Goal: Task Accomplishment & Management: Manage account settings

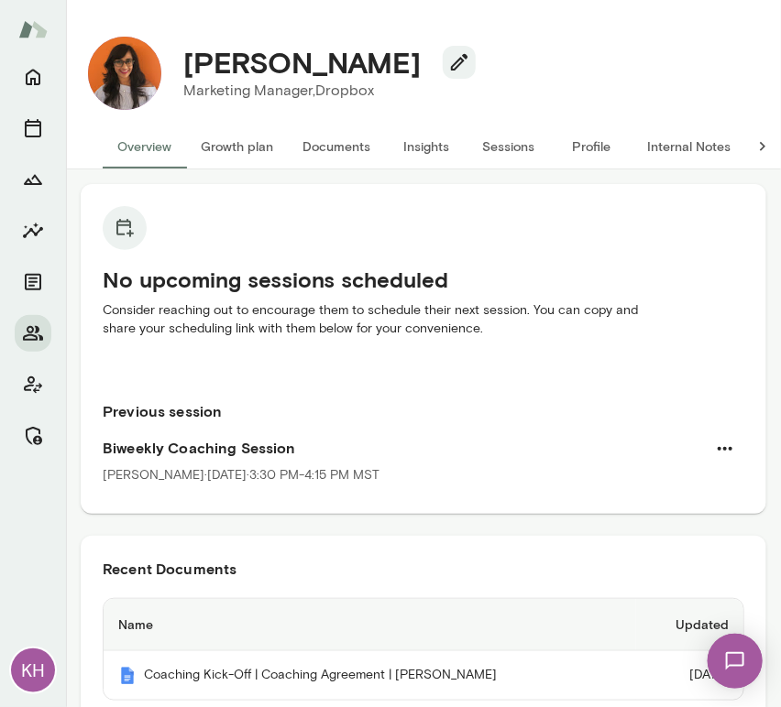
click at [689, 140] on button "Internal Notes" at bounding box center [688, 147] width 113 height 44
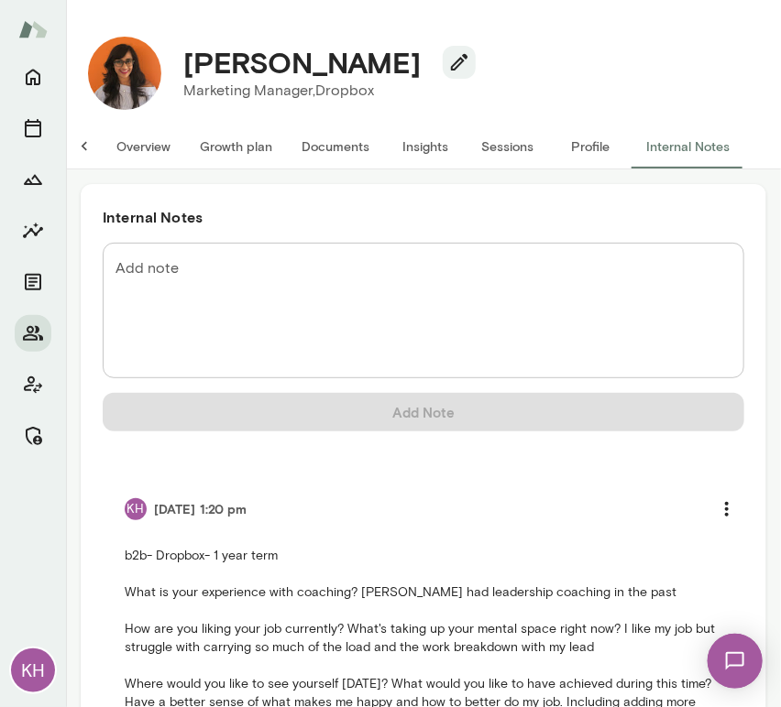
click at [129, 154] on button "Overview" at bounding box center [143, 147] width 83 height 44
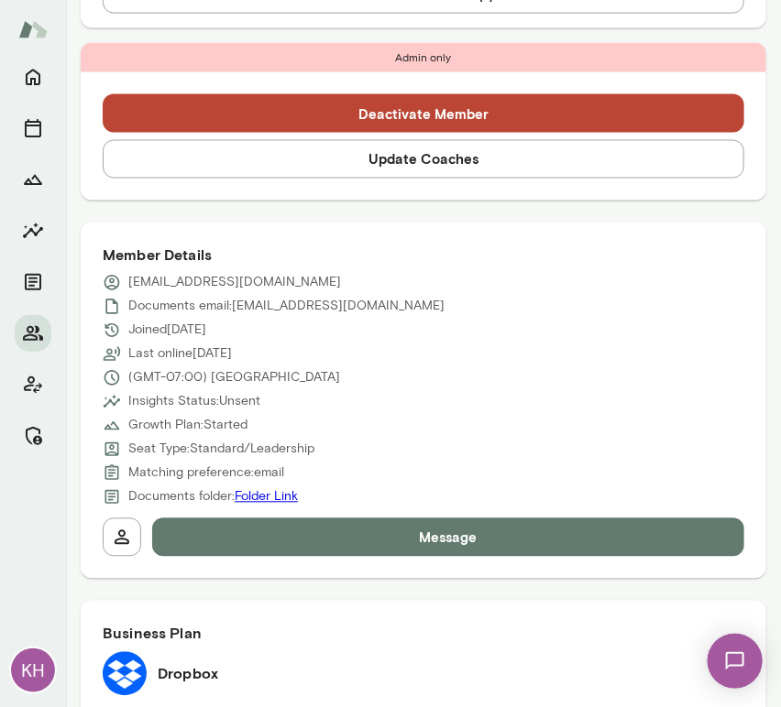
scroll to position [709, 0]
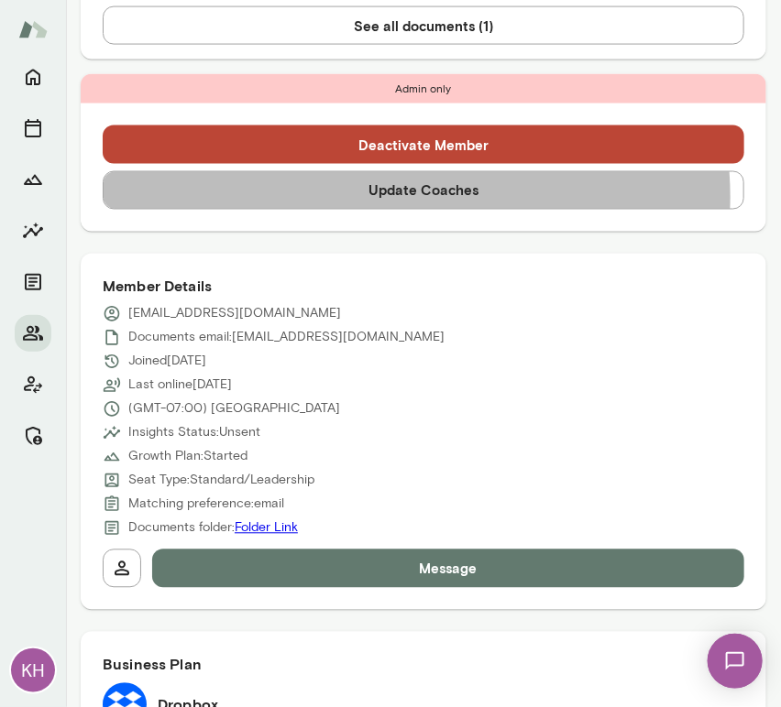
click at [389, 196] on button "Update Coaches" at bounding box center [423, 190] width 641 height 38
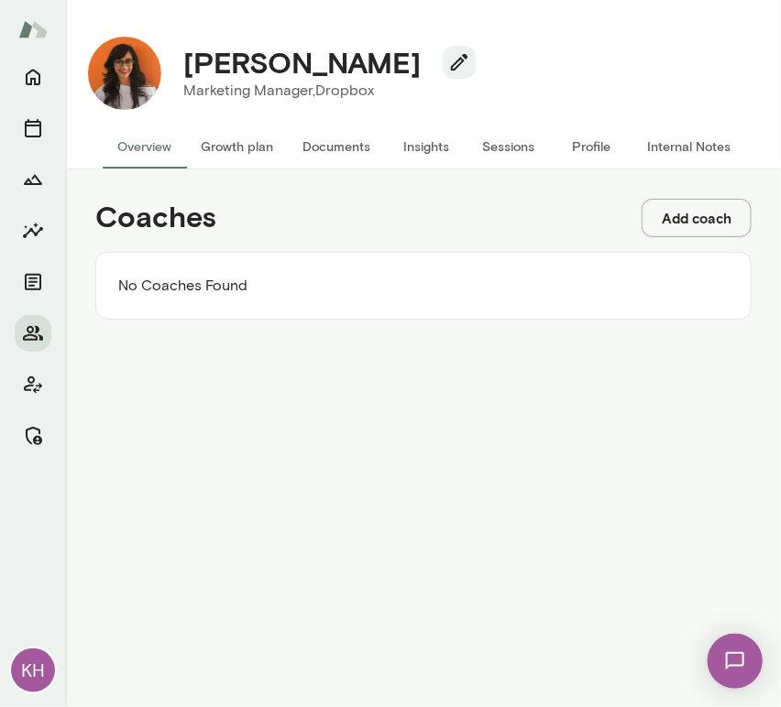
click at [702, 225] on button "Add coach" at bounding box center [696, 218] width 110 height 38
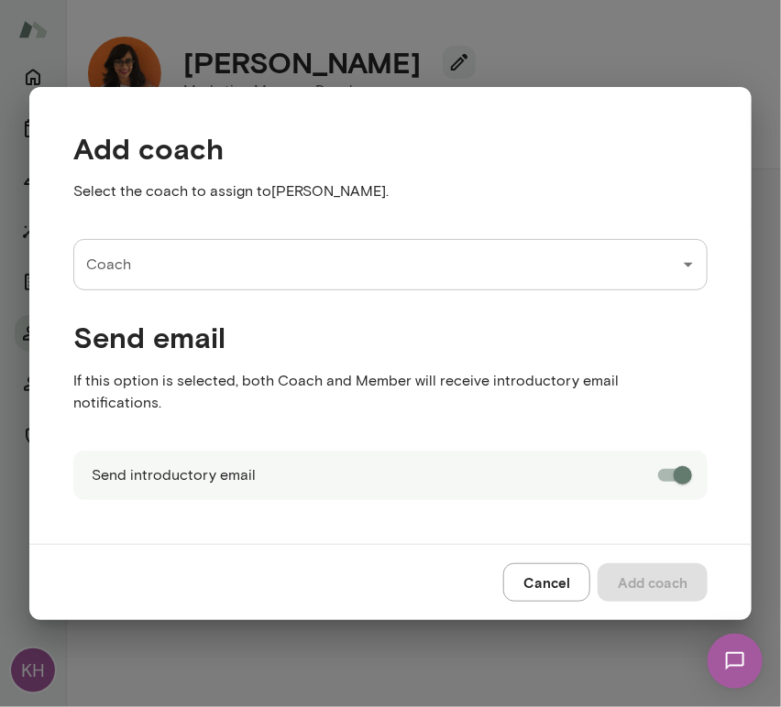
click at [269, 276] on input "Coach" at bounding box center [377, 264] width 590 height 35
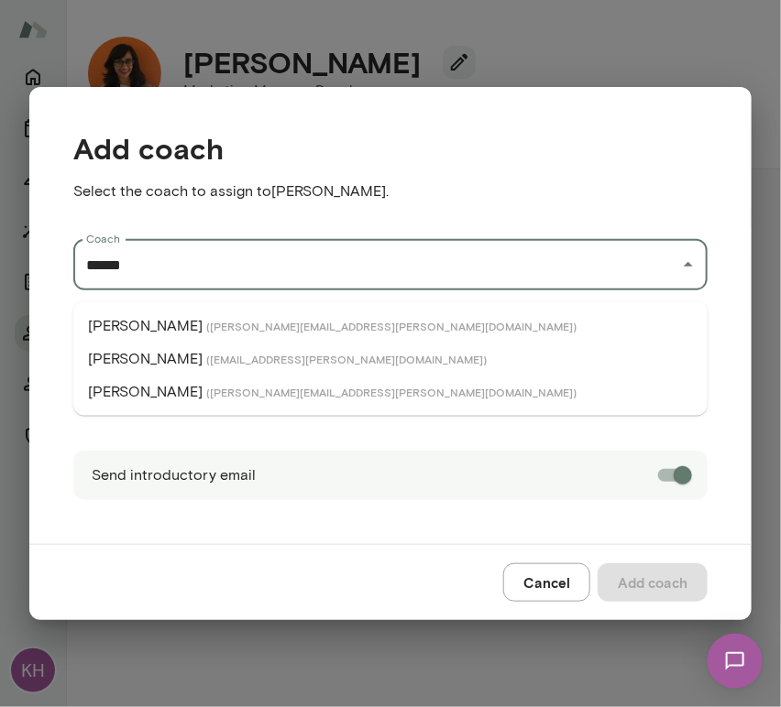
click at [225, 378] on li "Jennifer Palazzo ( jenniferpalazzo@mento.co )" at bounding box center [390, 392] width 634 height 33
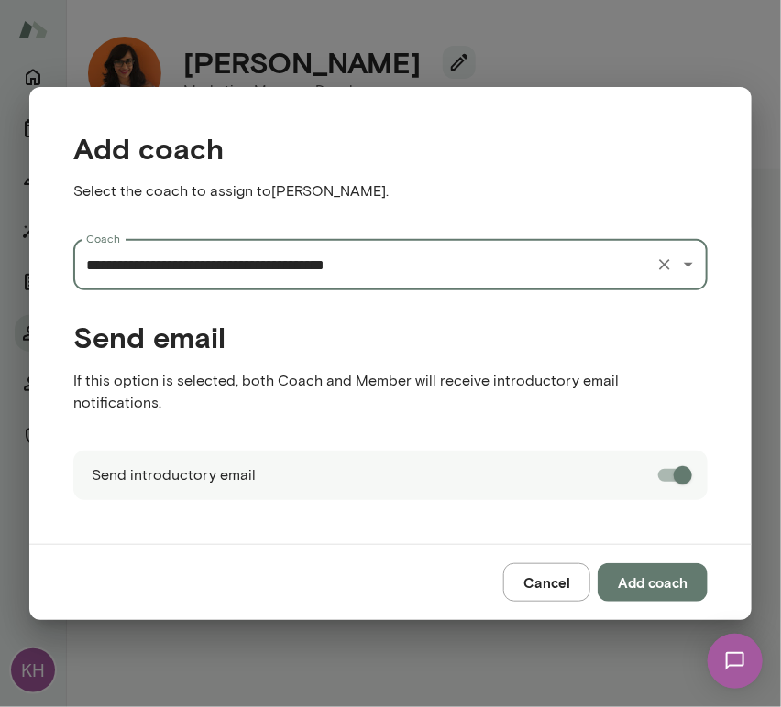
type input "**********"
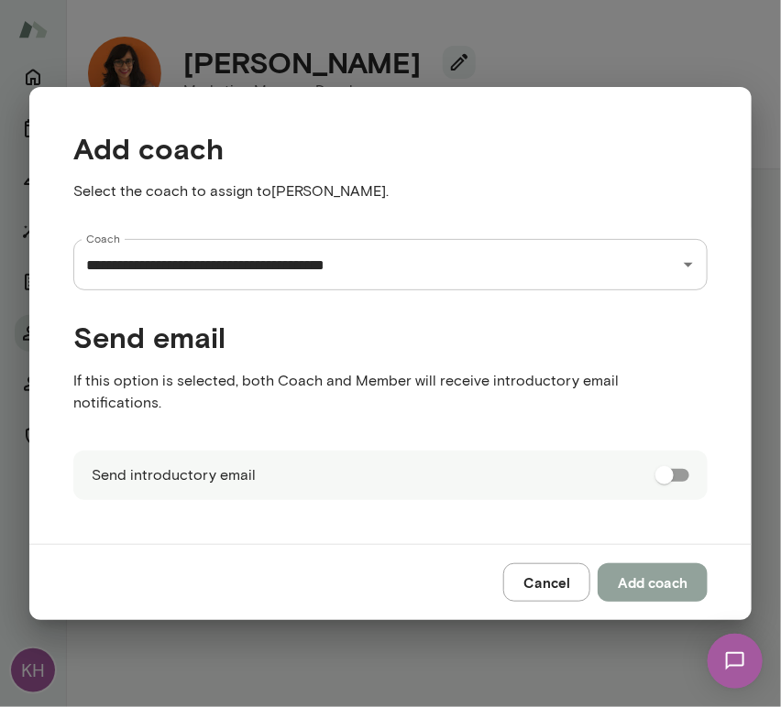
click at [678, 566] on button "Add coach" at bounding box center [652, 582] width 110 height 38
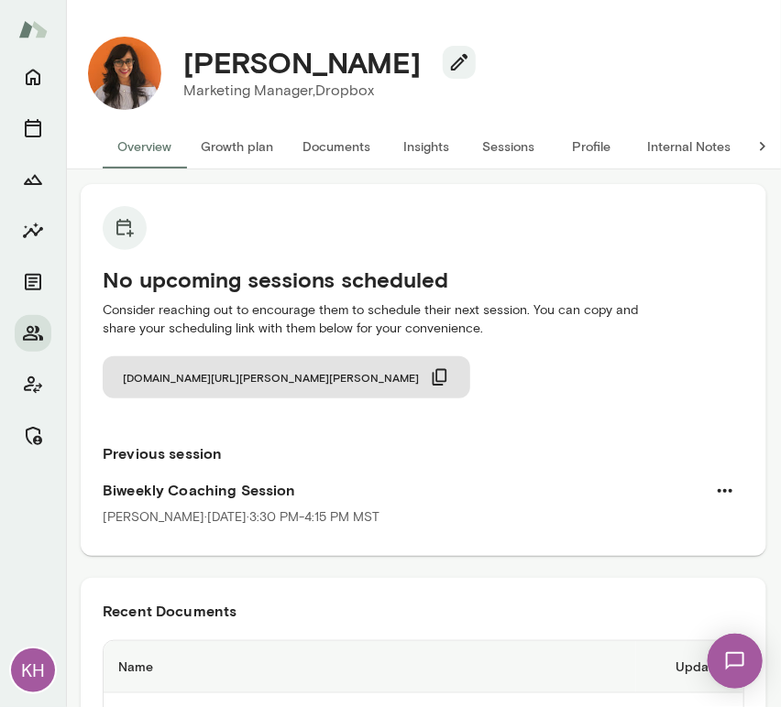
click at [672, 151] on button "Internal Notes" at bounding box center [688, 147] width 113 height 44
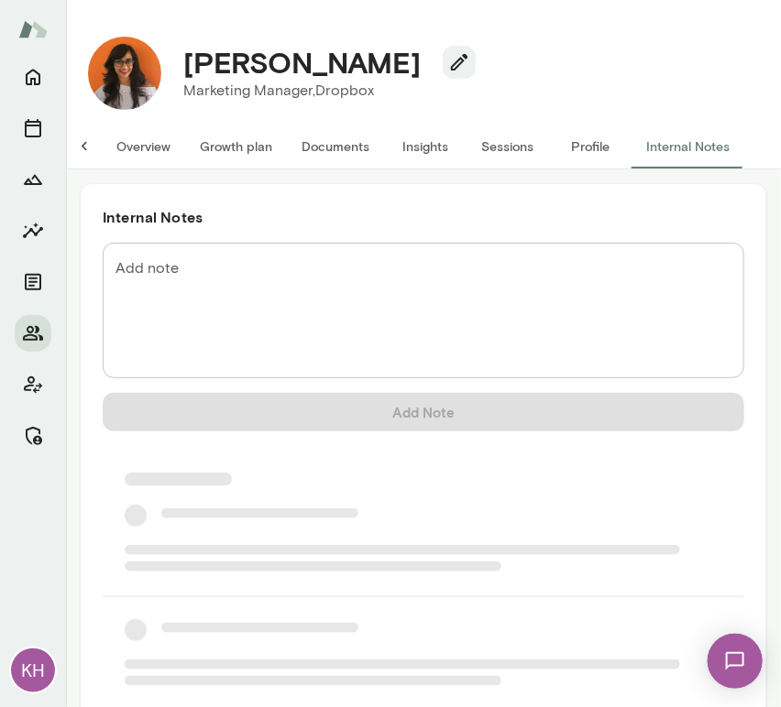
scroll to position [0, 15]
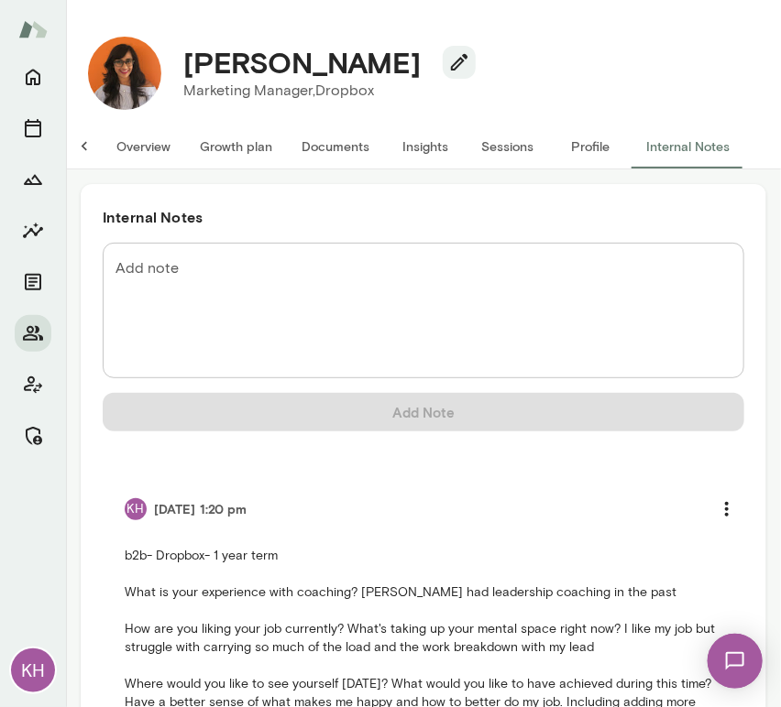
click at [294, 285] on textarea "Add note" at bounding box center [423, 310] width 616 height 105
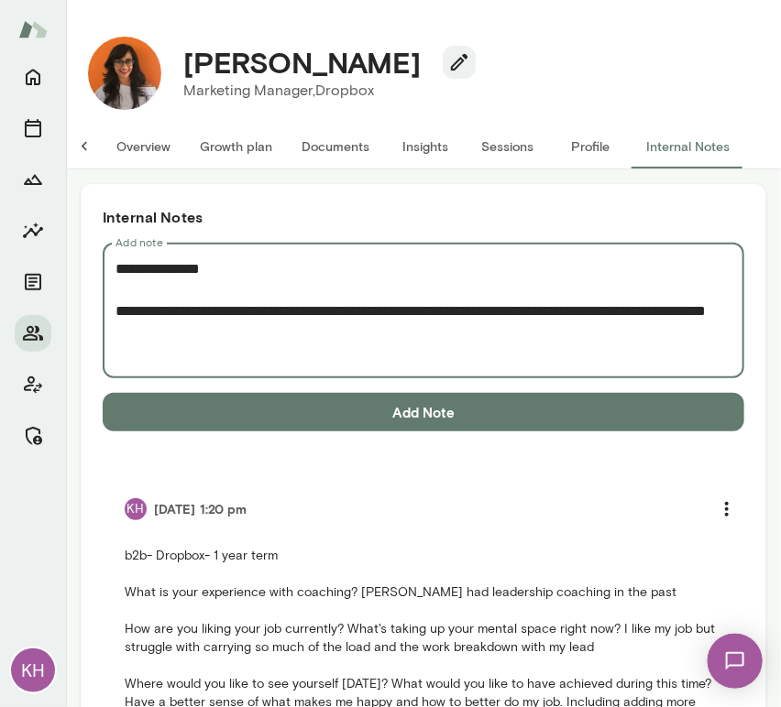
drag, startPoint x: 279, startPoint y: 332, endPoint x: 436, endPoint y: 304, distance: 160.0
click at [436, 304] on textarea "**********" at bounding box center [415, 310] width 601 height 105
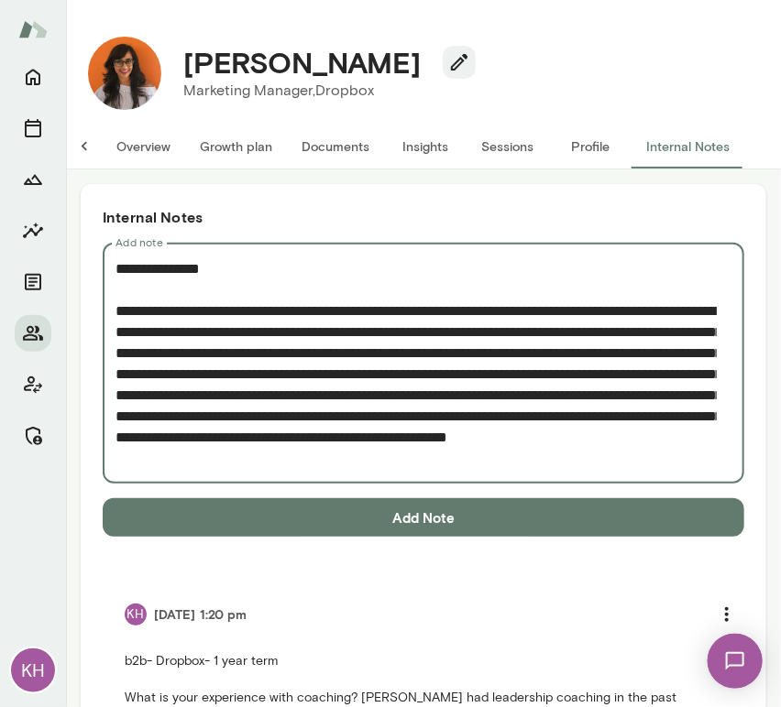
click at [271, 387] on textarea "**********" at bounding box center [415, 363] width 601 height 211
paste textarea "**********"
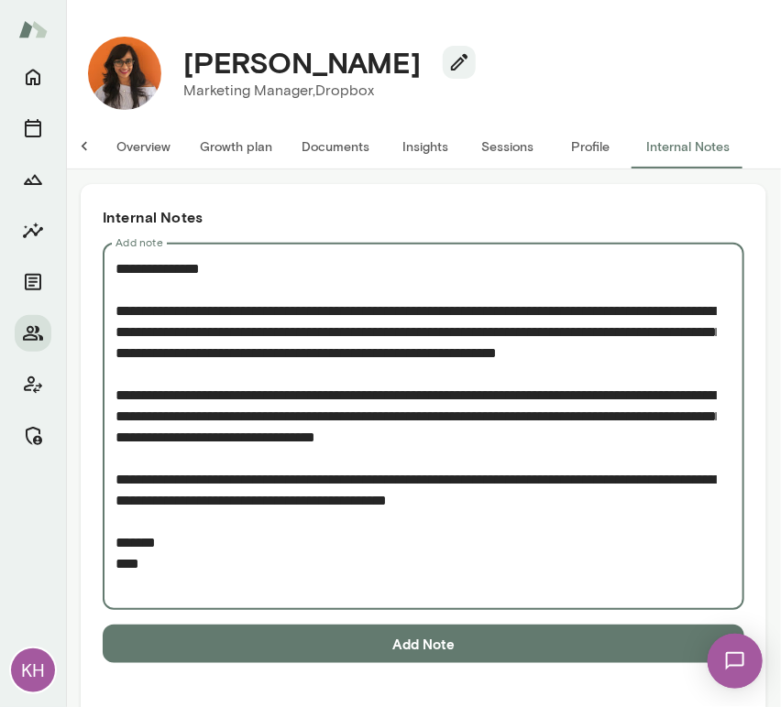
type textarea "**********"
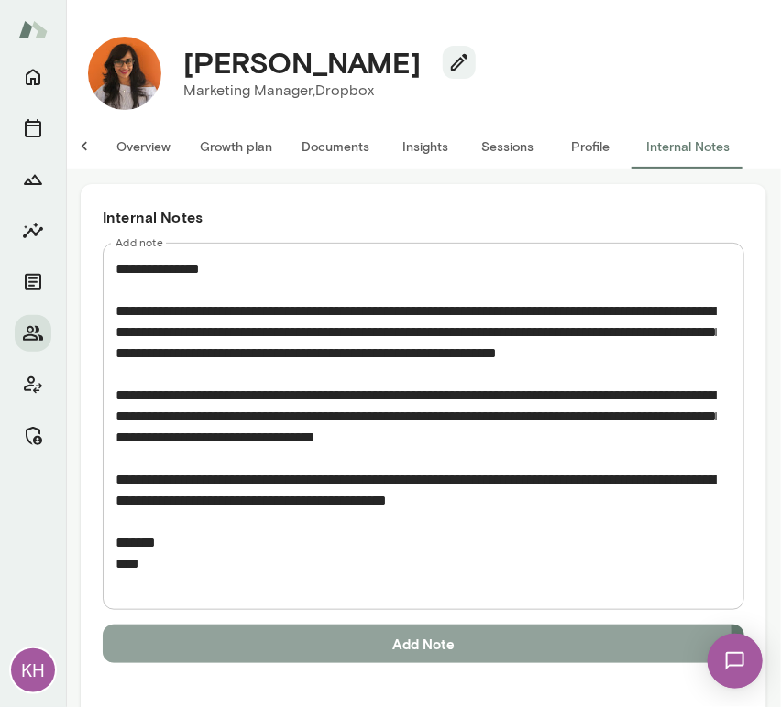
click at [287, 635] on button "Add Note" at bounding box center [423, 644] width 641 height 38
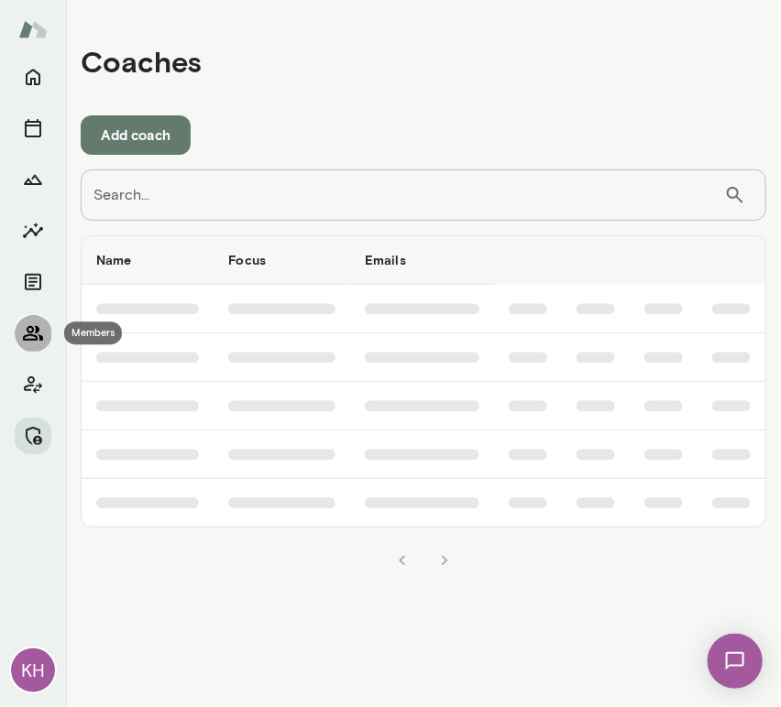
click at [32, 334] on icon "Members" at bounding box center [33, 334] width 22 height 22
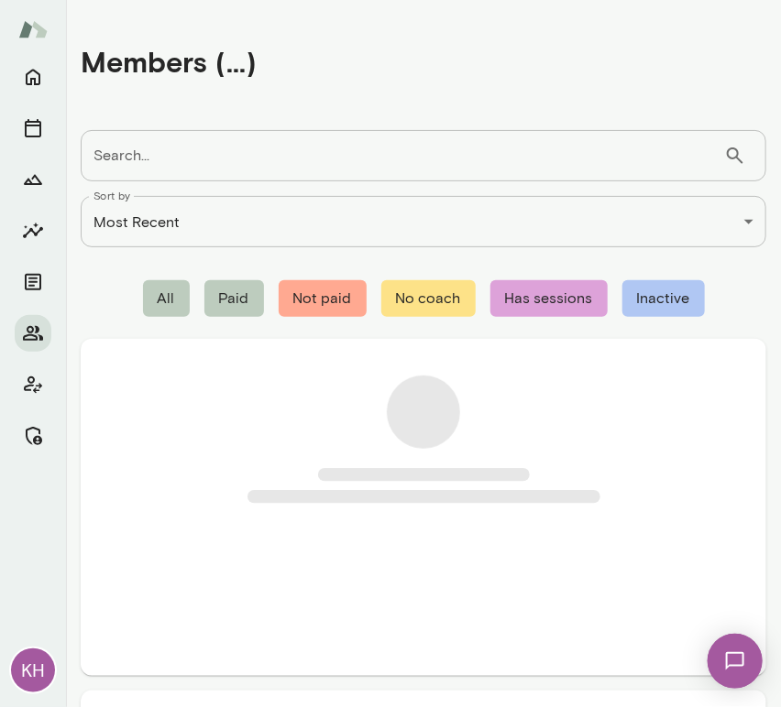
click at [173, 167] on input "Search..." at bounding box center [402, 155] width 643 height 51
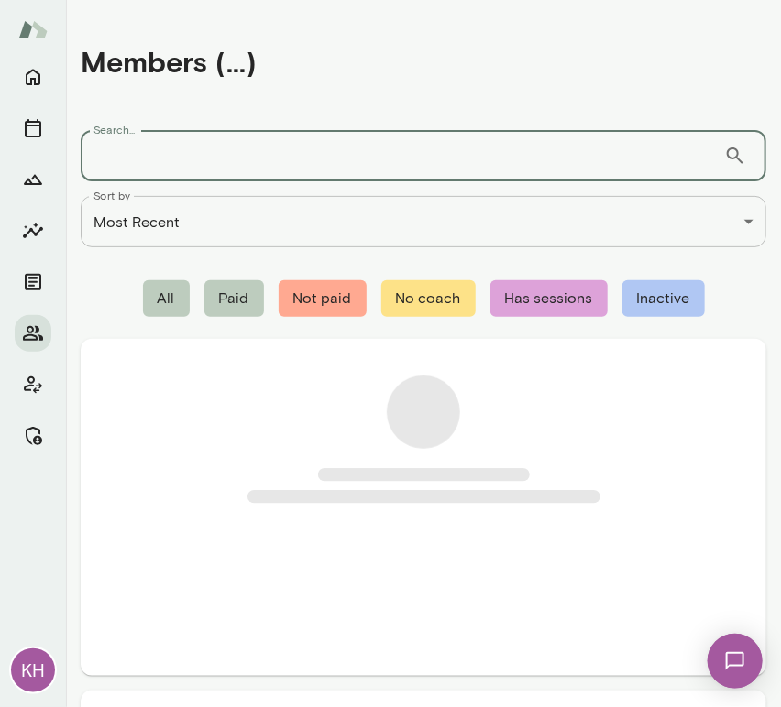
paste input "**********"
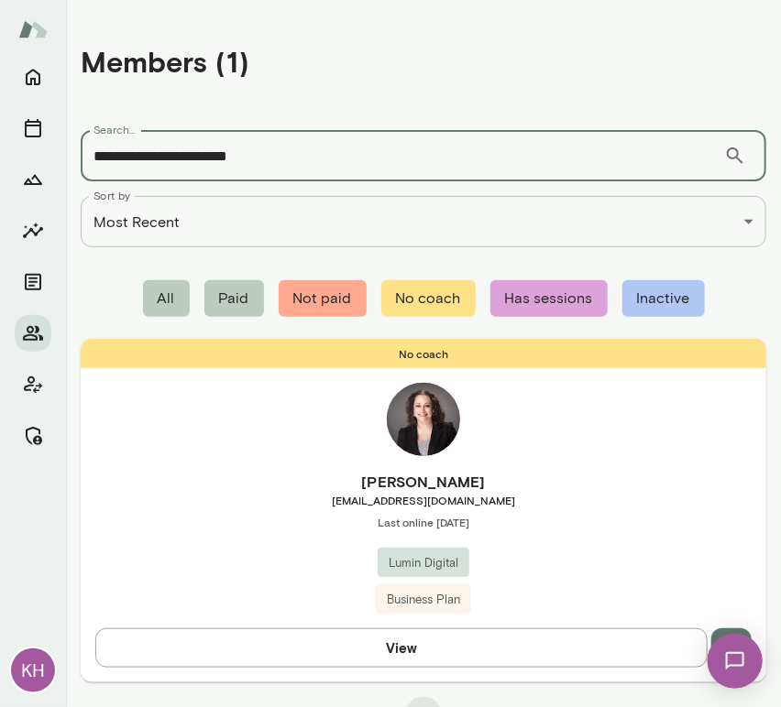
type input "**********"
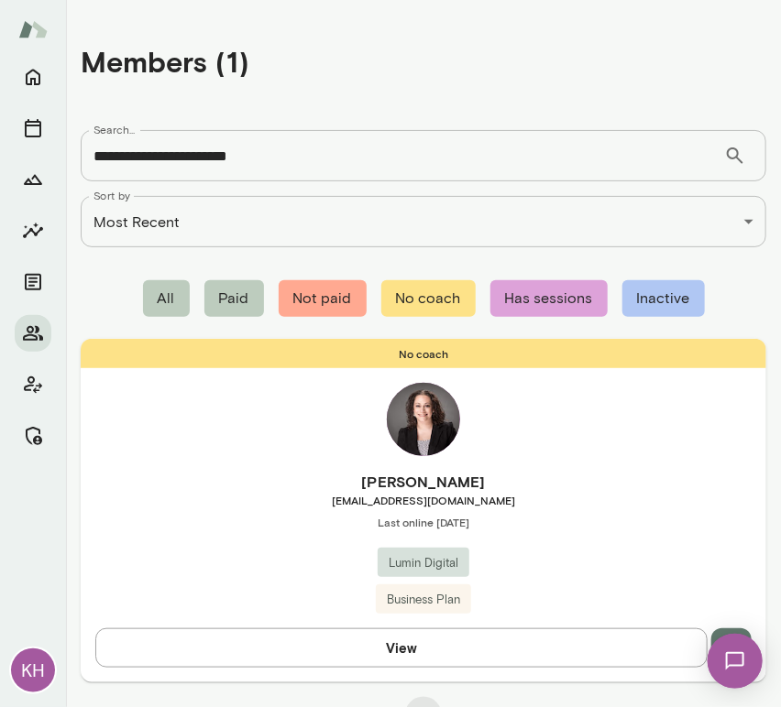
click at [239, 465] on div "No coach Debra Farber dfarber@lumindigital.com Last online October 3 Lumin Digi…" at bounding box center [423, 510] width 685 height 343
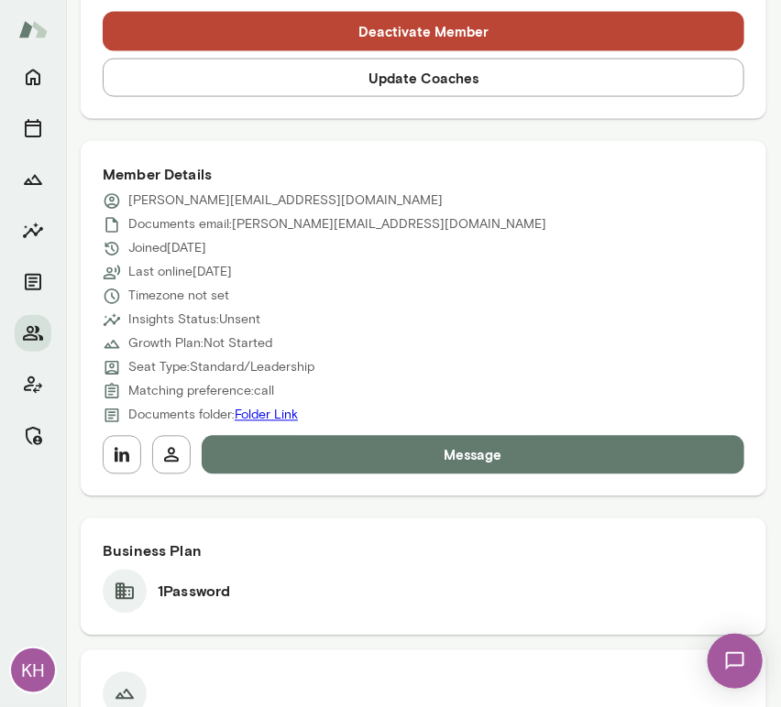
scroll to position [684, 0]
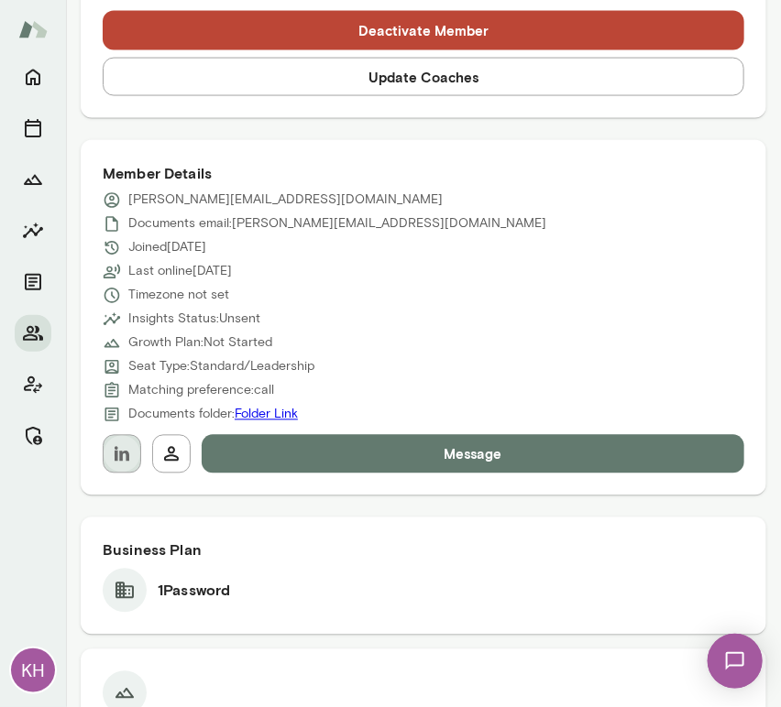
click at [119, 452] on icon "button" at bounding box center [122, 454] width 15 height 15
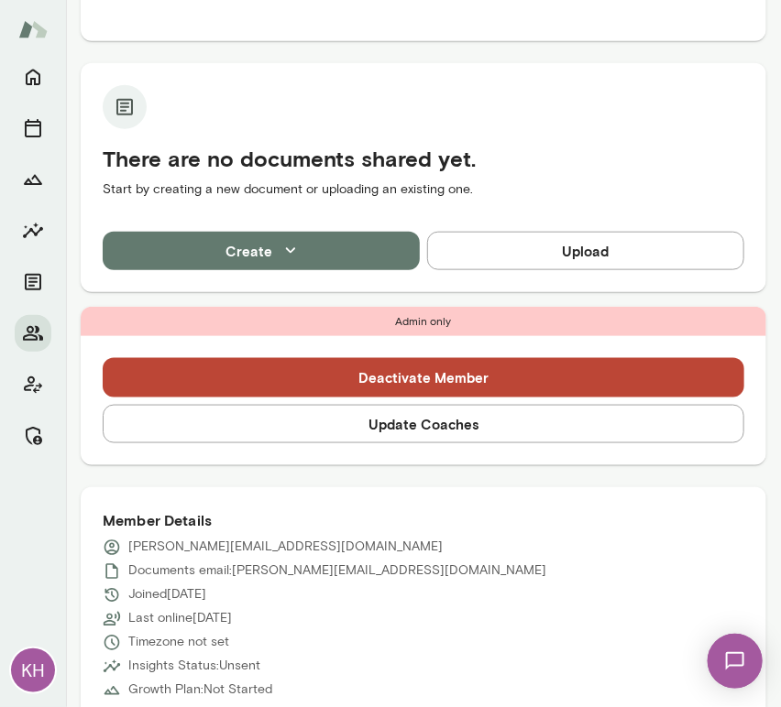
scroll to position [340, 0]
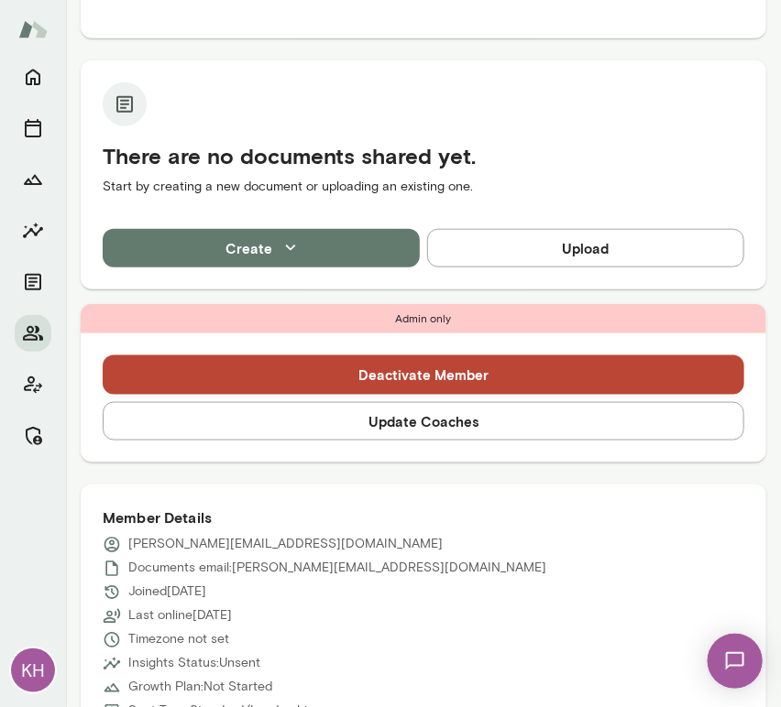
click at [382, 410] on button "Update Coaches" at bounding box center [423, 421] width 641 height 38
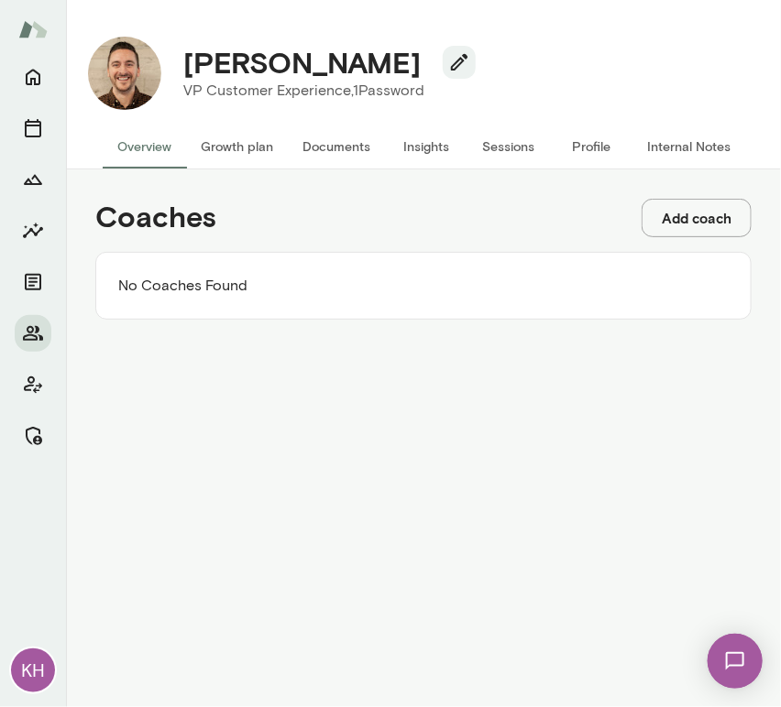
click at [667, 212] on button "Add coach" at bounding box center [696, 218] width 110 height 38
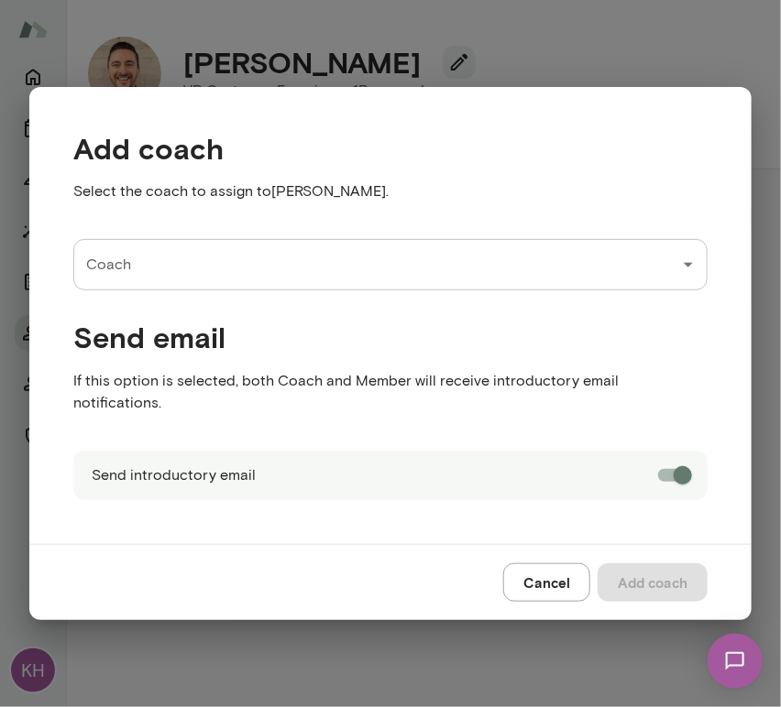
click at [240, 277] on input "Coach" at bounding box center [377, 264] width 590 height 35
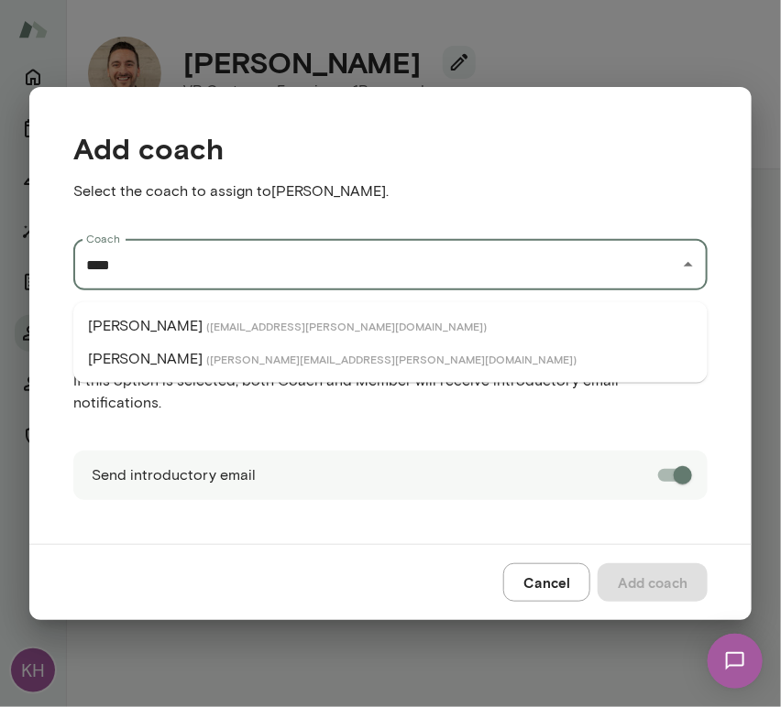
click at [218, 358] on span "( melissalemberg@mento.co )" at bounding box center [391, 359] width 370 height 15
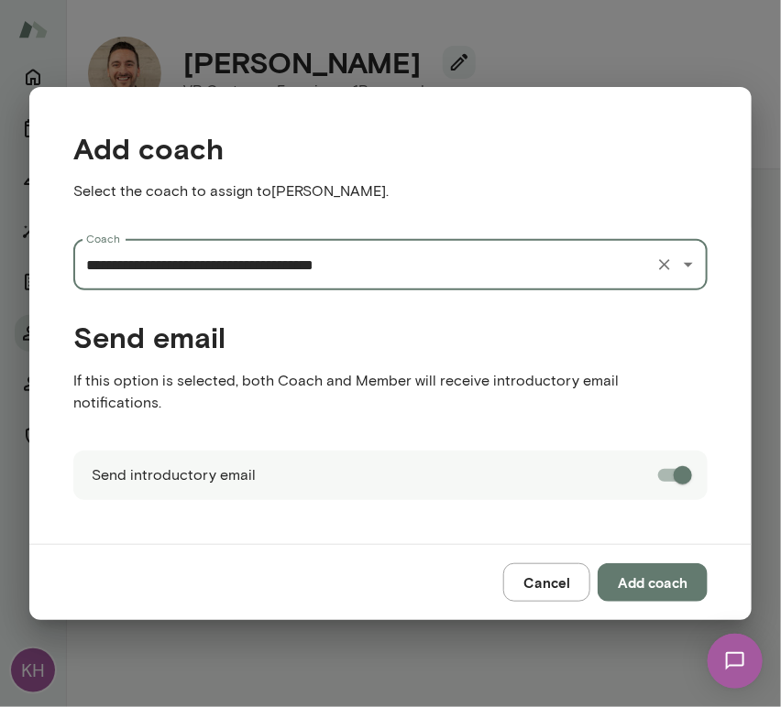
type input "**********"
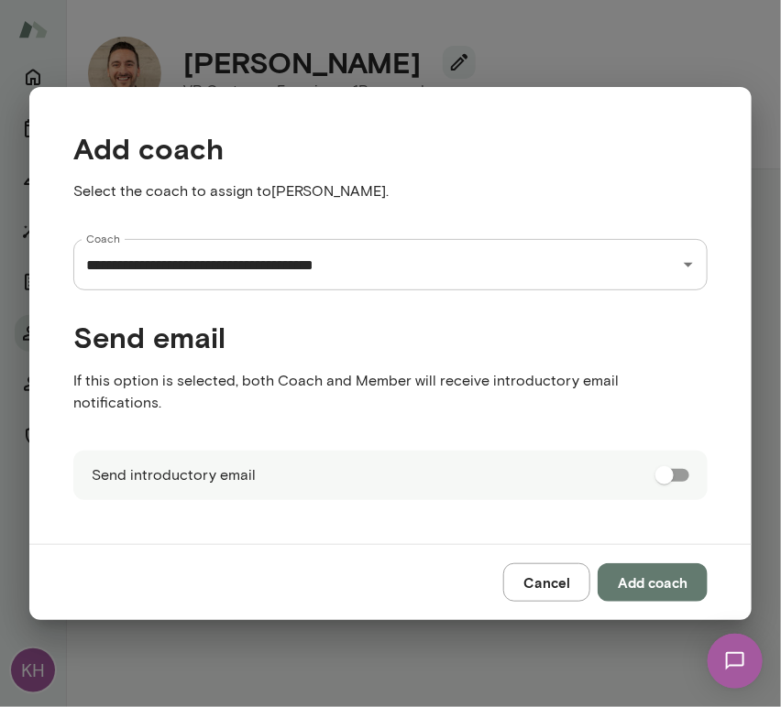
click at [674, 584] on button "Add coach" at bounding box center [652, 582] width 110 height 38
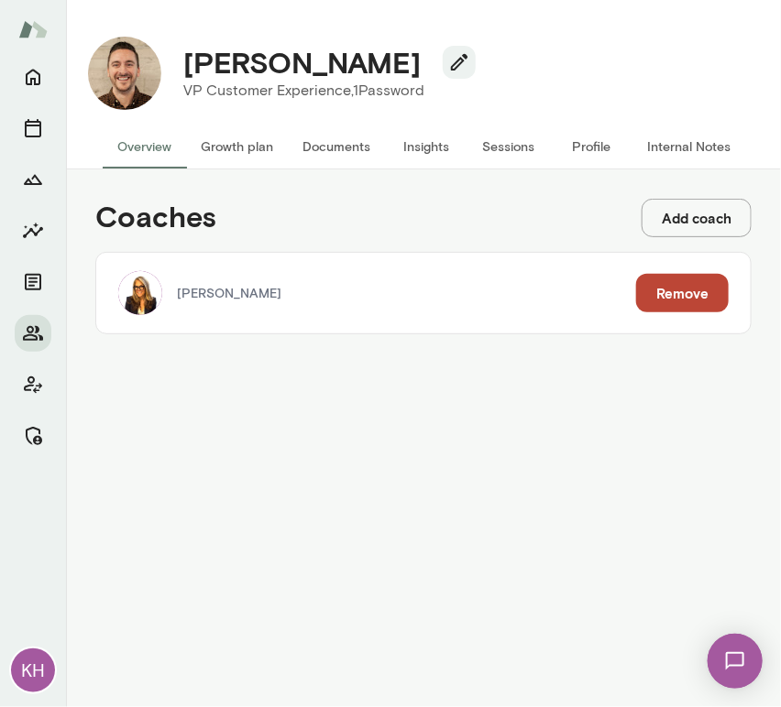
click at [668, 219] on button "Add coach" at bounding box center [696, 218] width 110 height 38
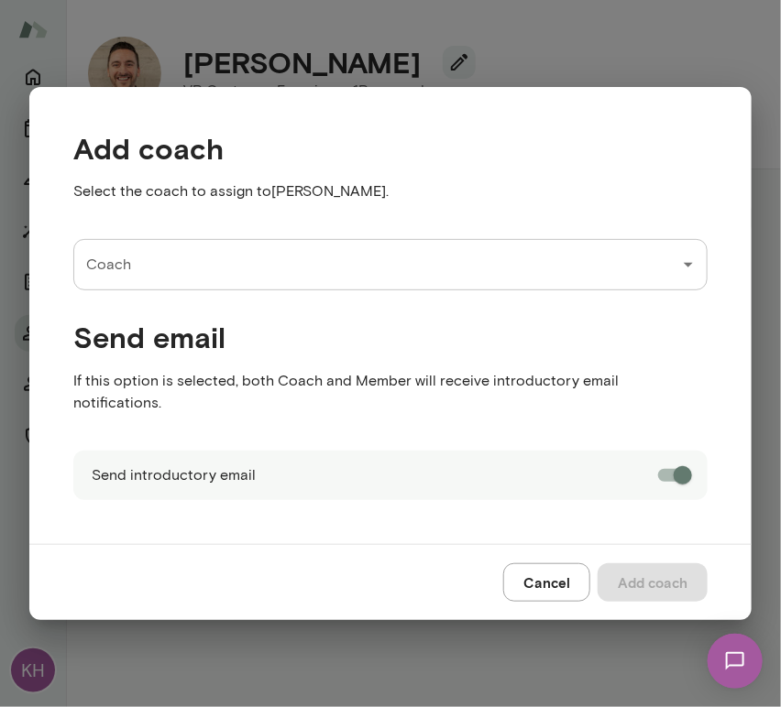
click at [366, 290] on div "Coach" at bounding box center [390, 264] width 634 height 51
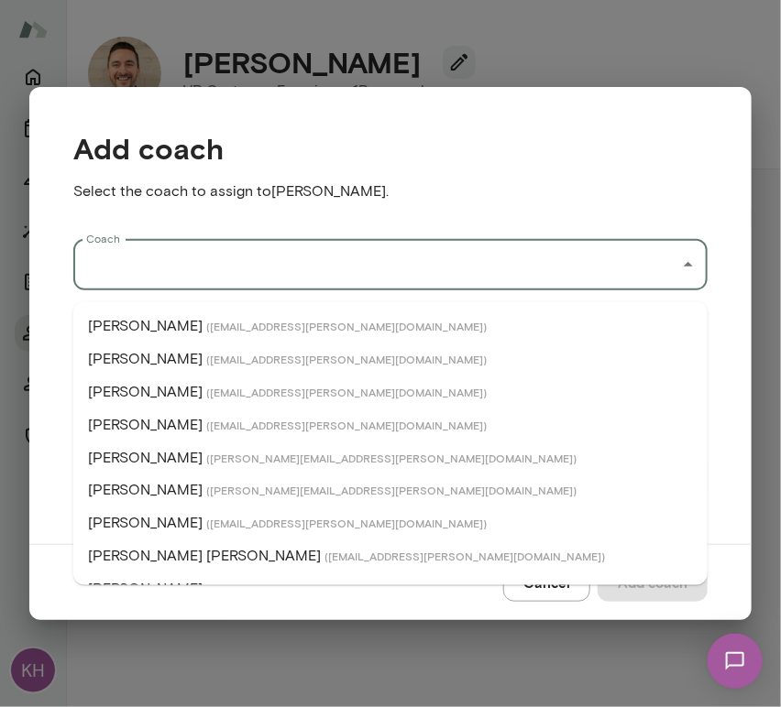
type input "*"
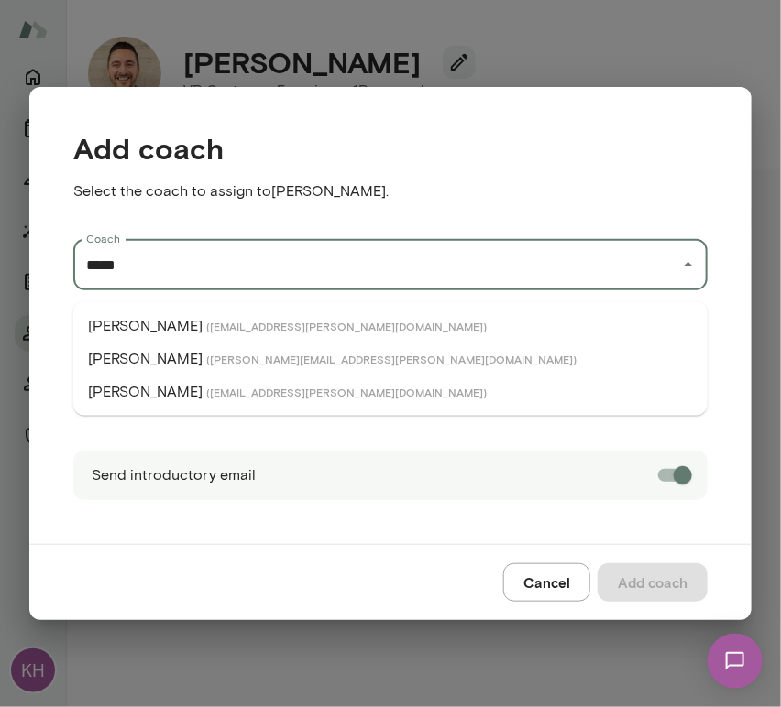
click at [279, 334] on li "David McPherson ( davidmcpherson@mento.co )" at bounding box center [390, 326] width 634 height 33
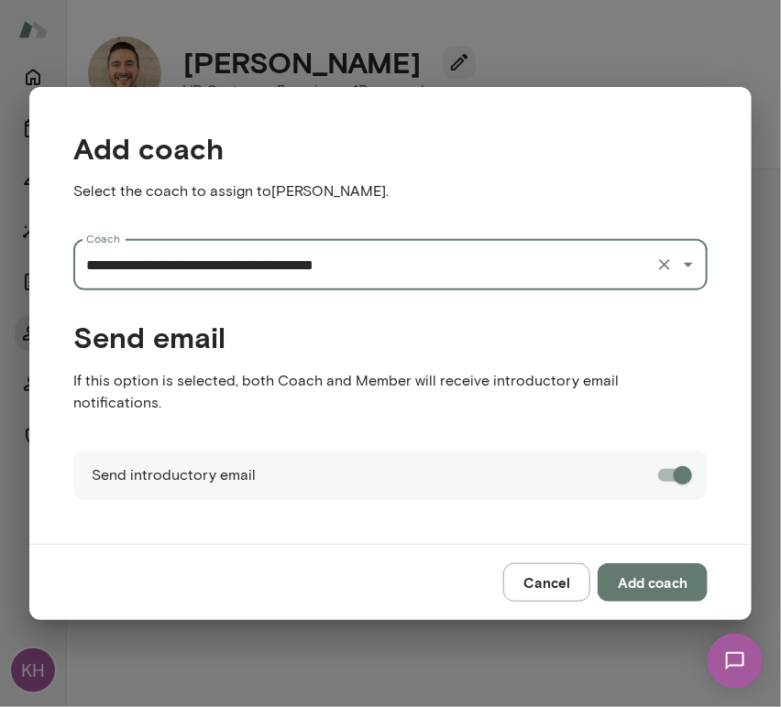
type input "**********"
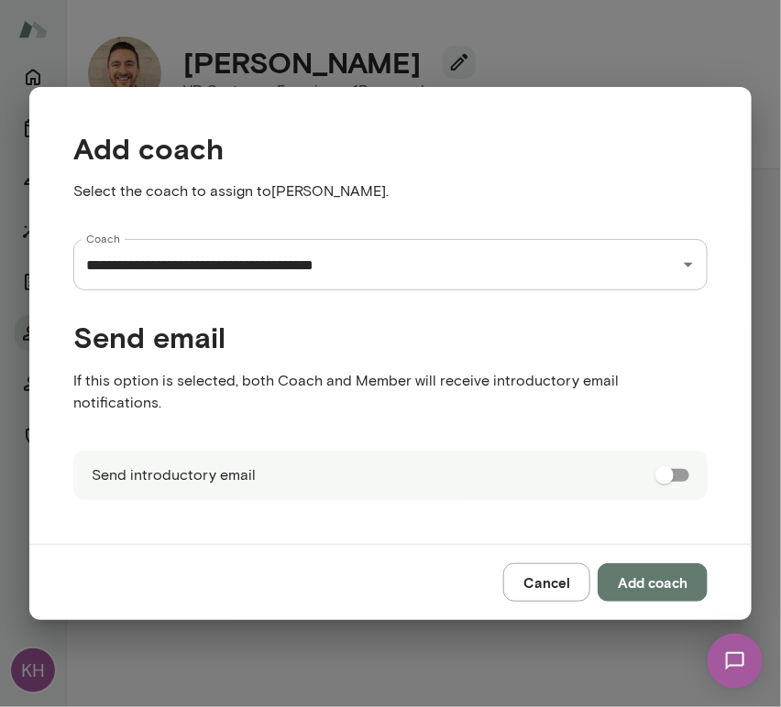
click at [652, 577] on button "Add coach" at bounding box center [652, 582] width 110 height 38
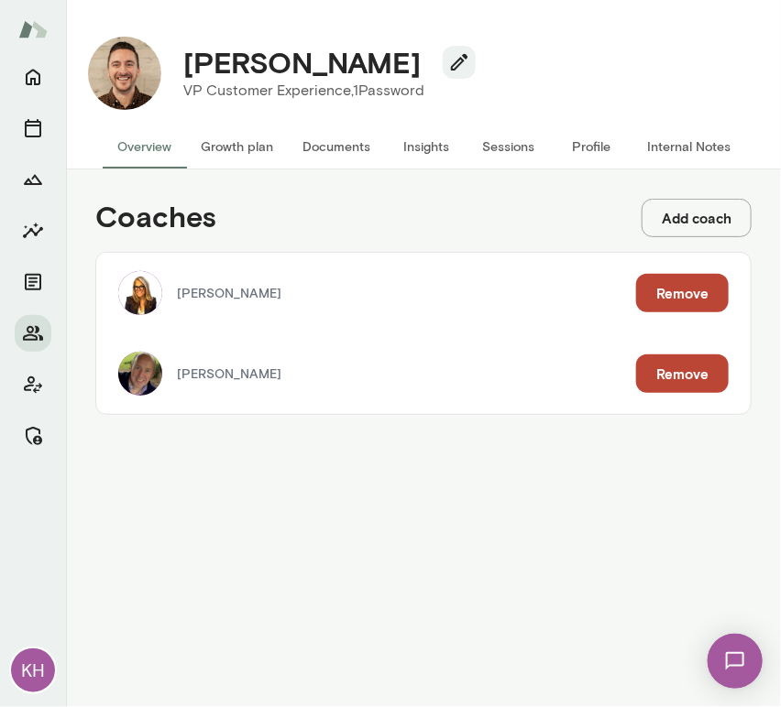
click at [683, 213] on button "Add coach" at bounding box center [696, 218] width 110 height 38
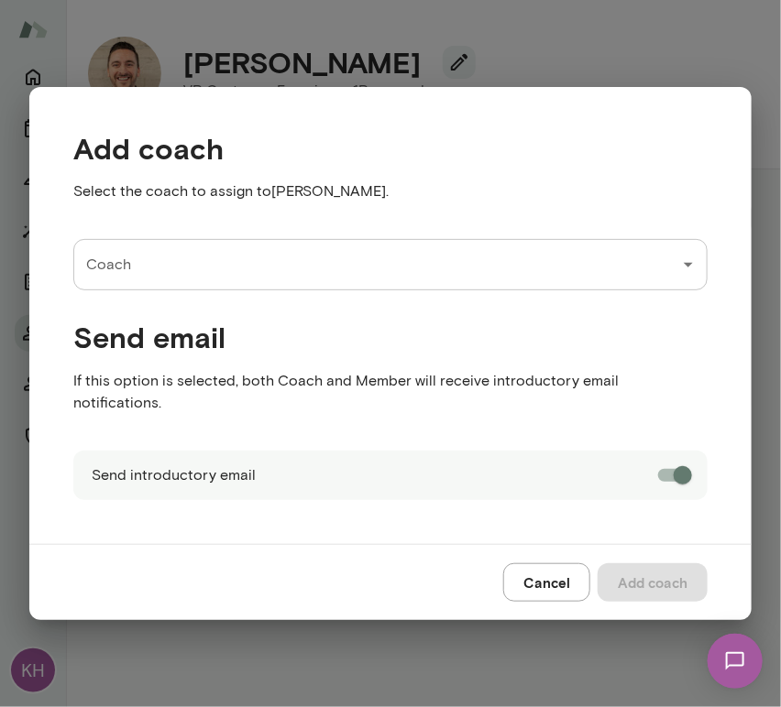
click at [271, 282] on input "Coach" at bounding box center [377, 264] width 590 height 35
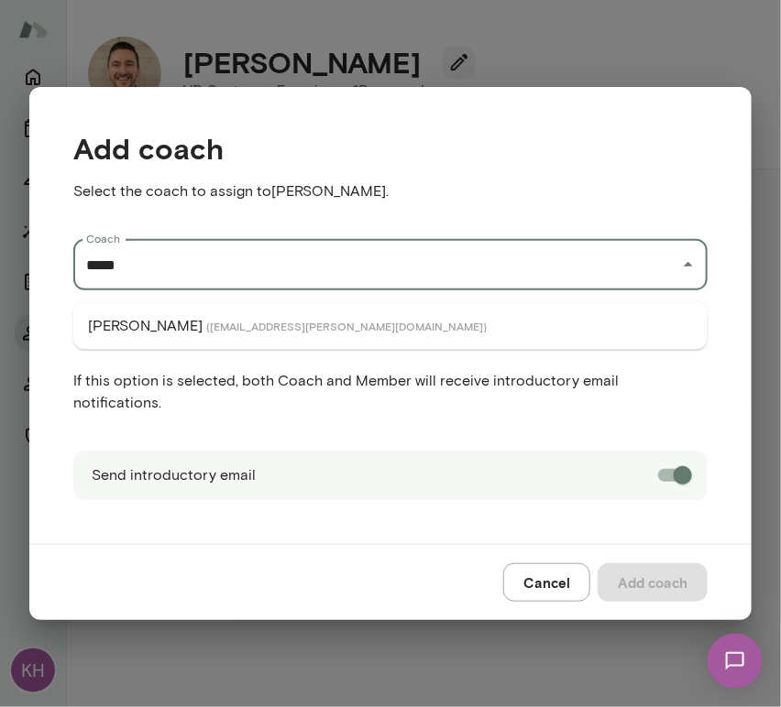
click at [280, 325] on li "Jon Fraser ( jonfraser@mento.co )" at bounding box center [390, 326] width 634 height 33
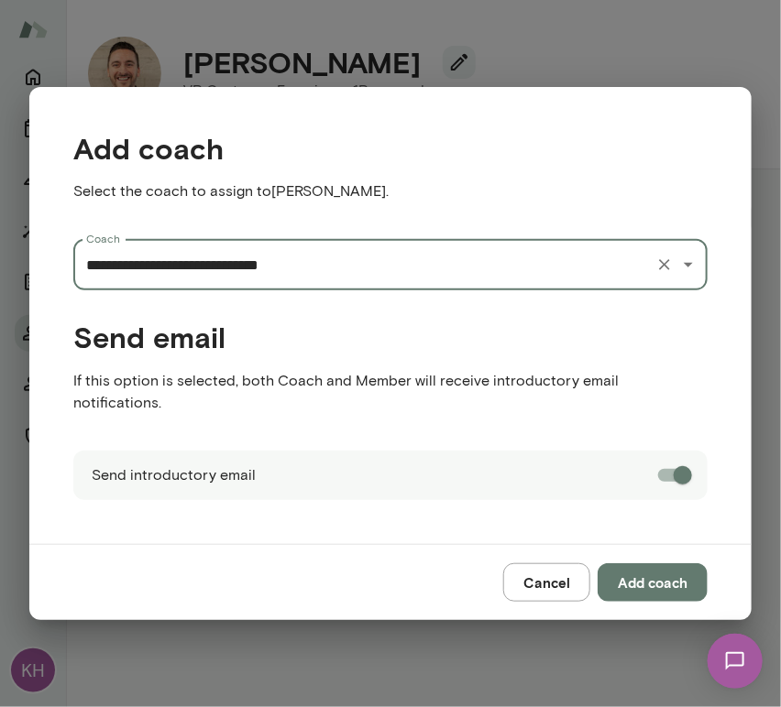
type input "**********"
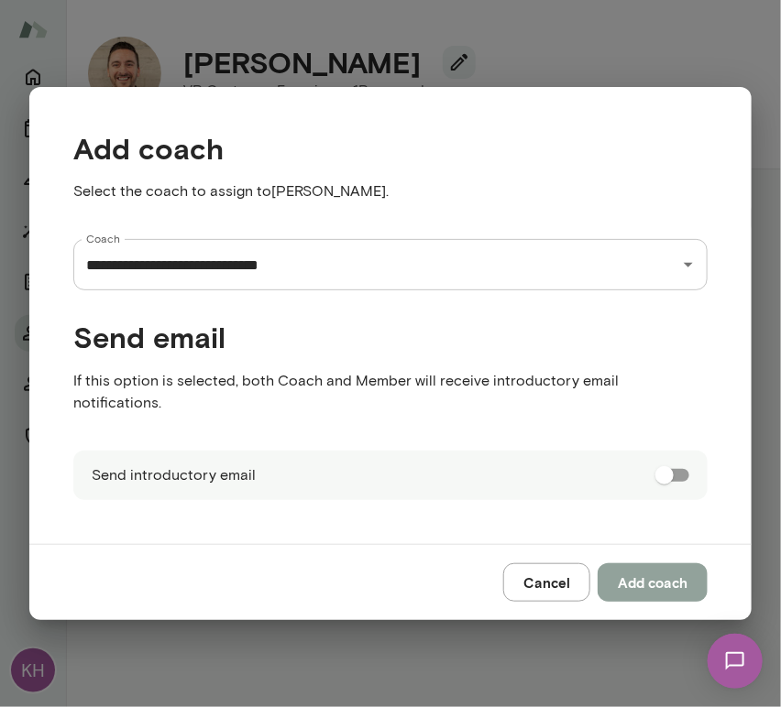
click at [660, 563] on button "Add coach" at bounding box center [652, 582] width 110 height 38
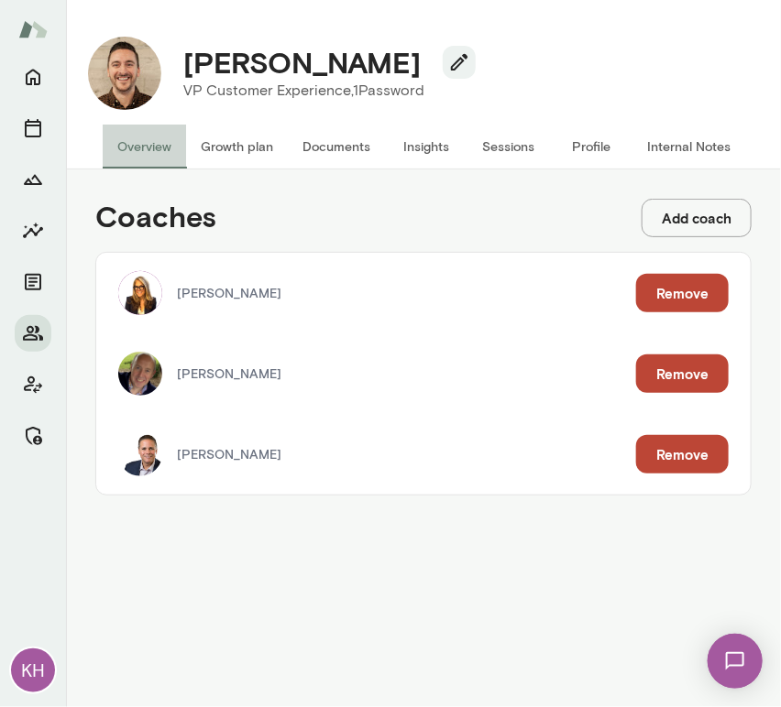
click at [146, 149] on button "Overview" at bounding box center [144, 147] width 83 height 44
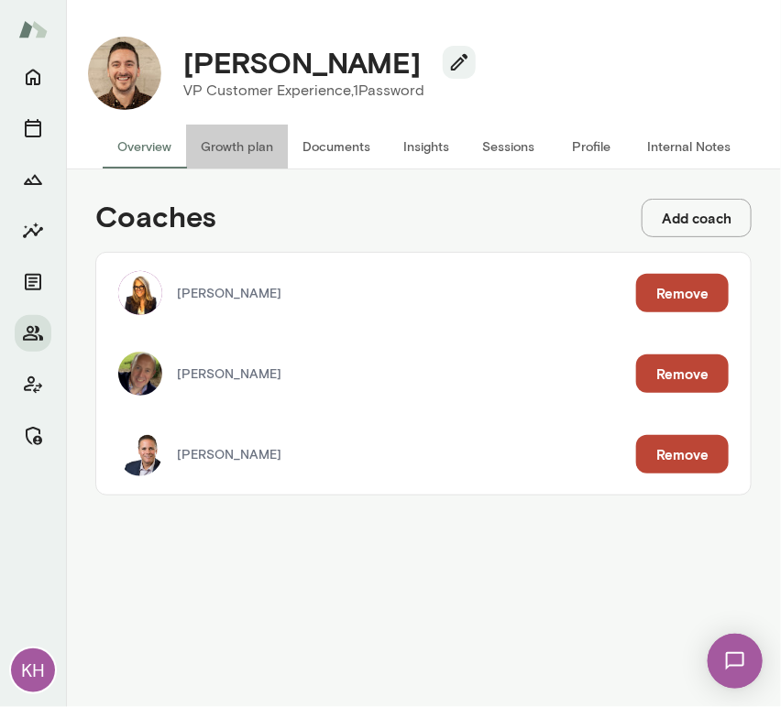
click at [215, 144] on button "Growth plan" at bounding box center [237, 147] width 102 height 44
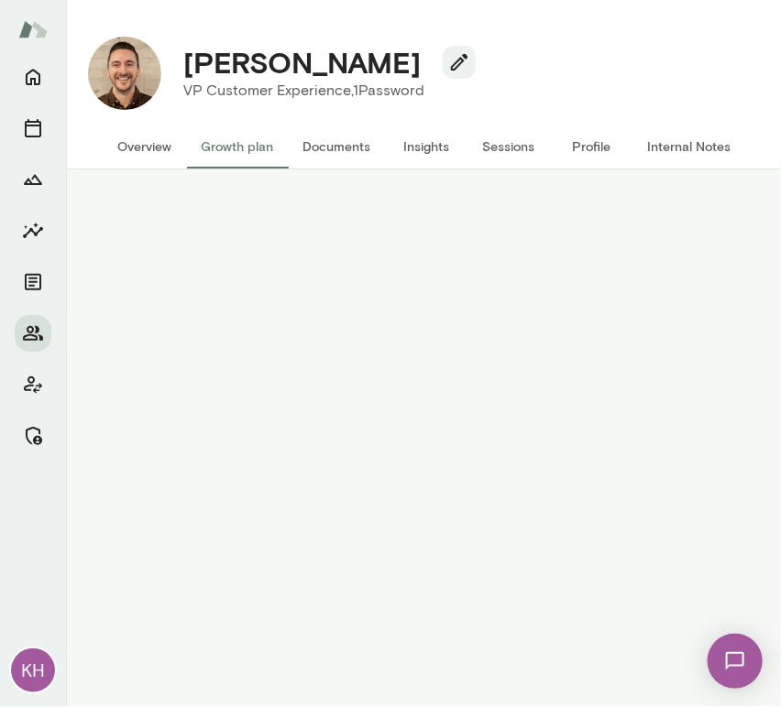
click at [153, 149] on button "Overview" at bounding box center [144, 147] width 83 height 44
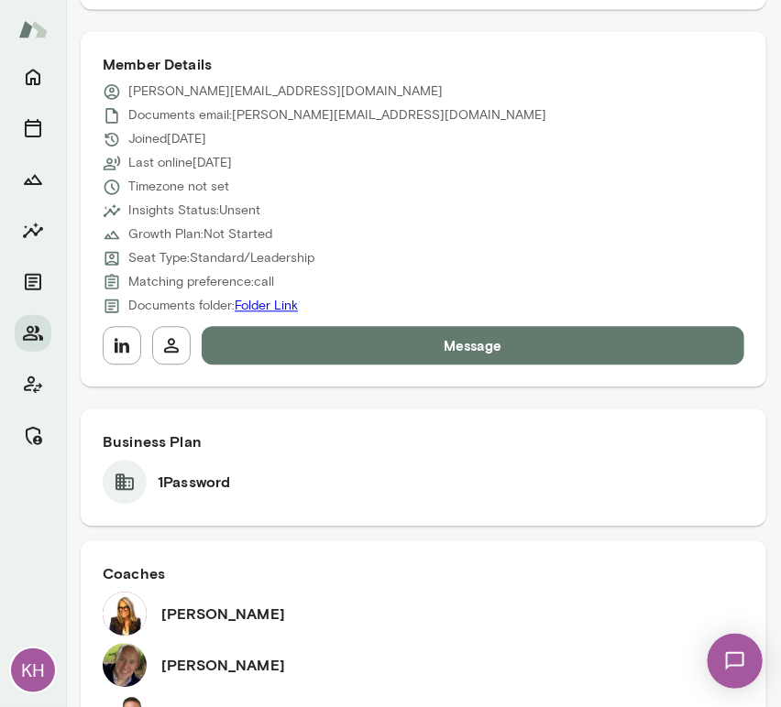
scroll to position [936, 0]
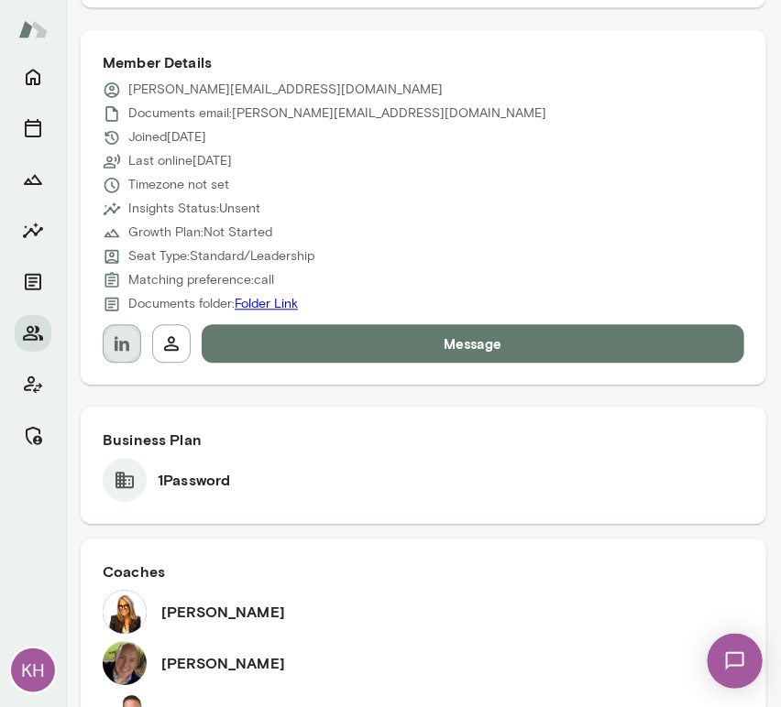
click at [122, 336] on icon "button" at bounding box center [122, 343] width 15 height 15
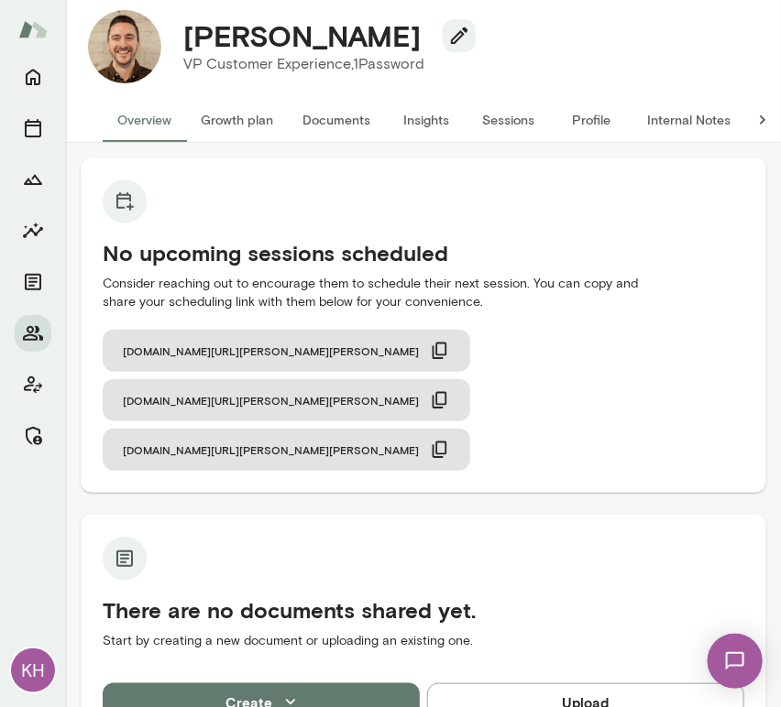
scroll to position [0, 0]
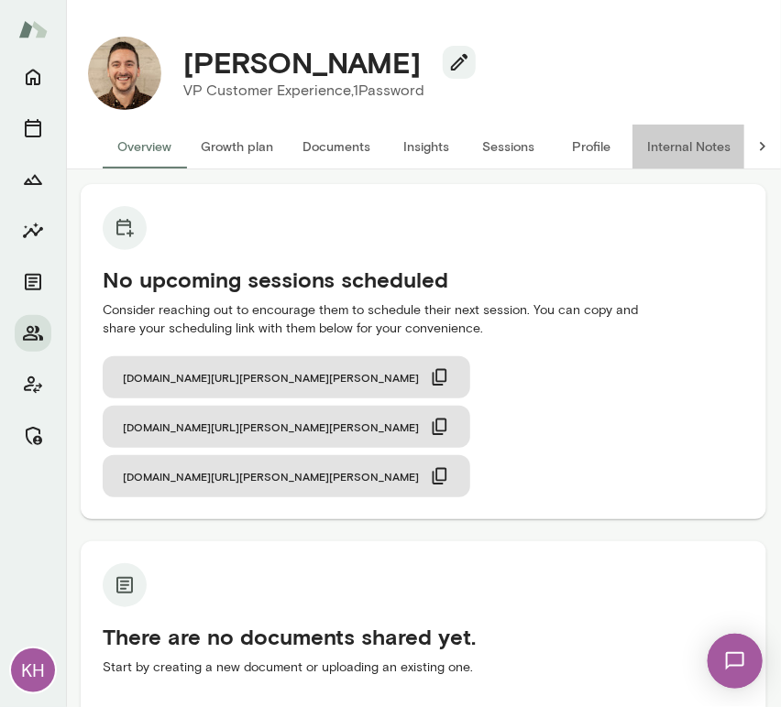
click at [663, 151] on button "Internal Notes" at bounding box center [688, 147] width 113 height 44
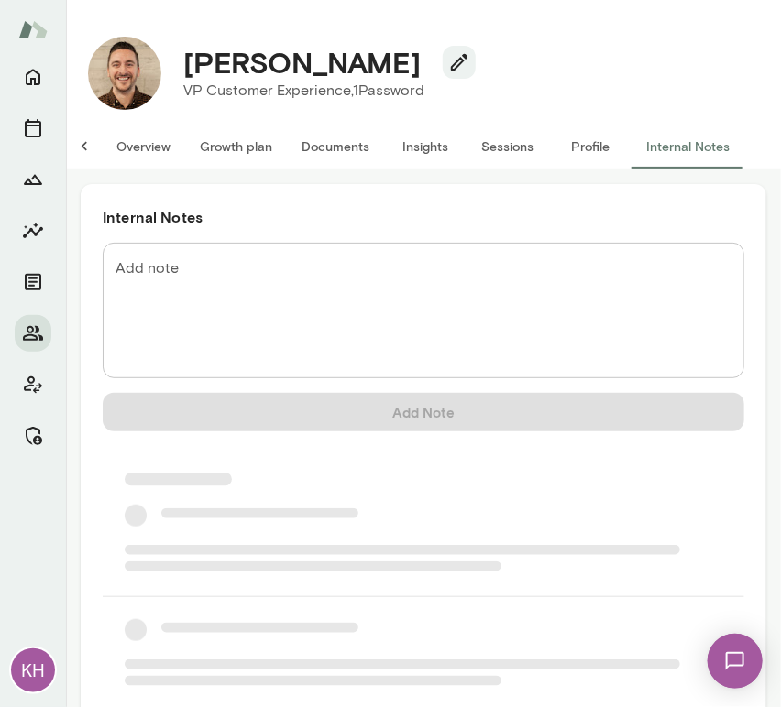
scroll to position [0, 15]
click at [242, 277] on textarea "Add note" at bounding box center [423, 310] width 616 height 105
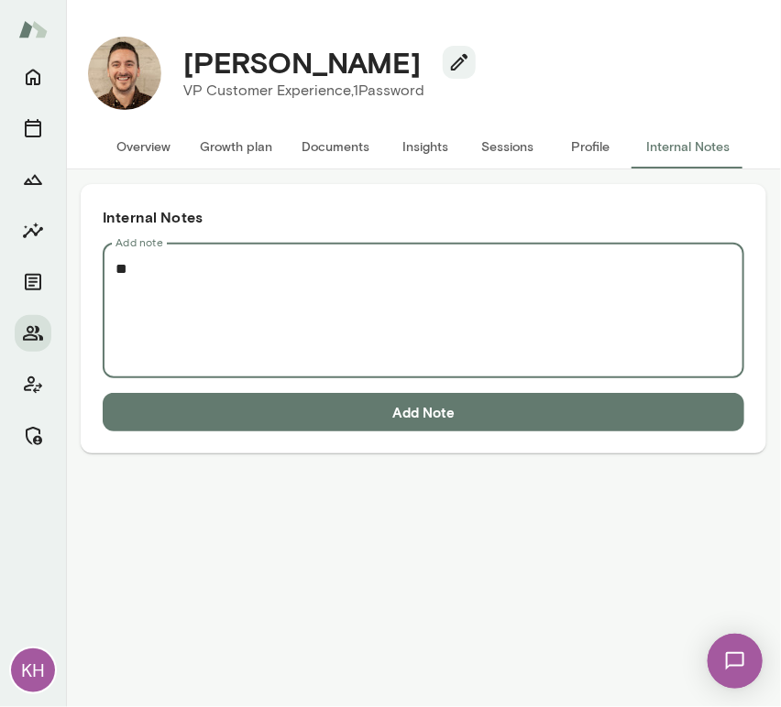
scroll to position [0, 0]
paste textarea "**********"
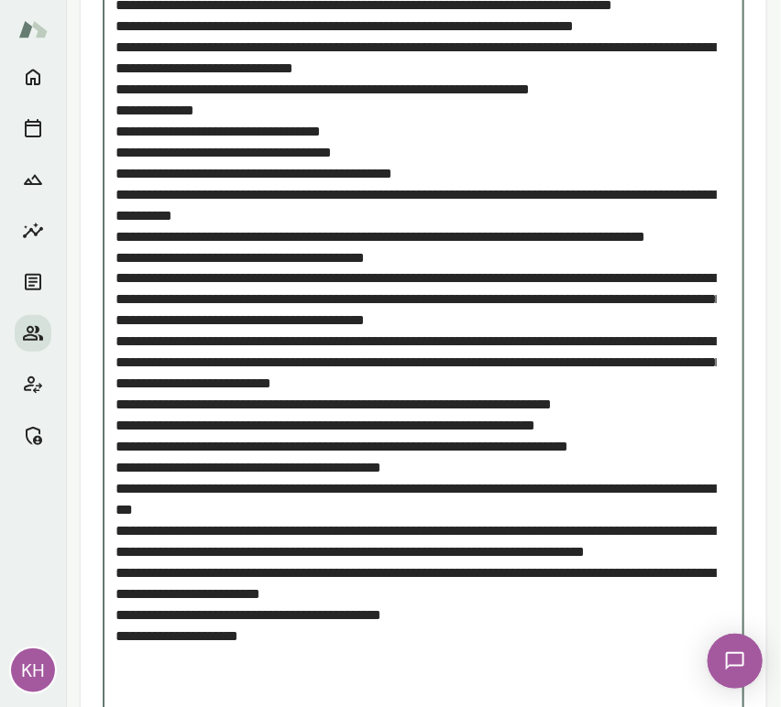
scroll to position [708, 0]
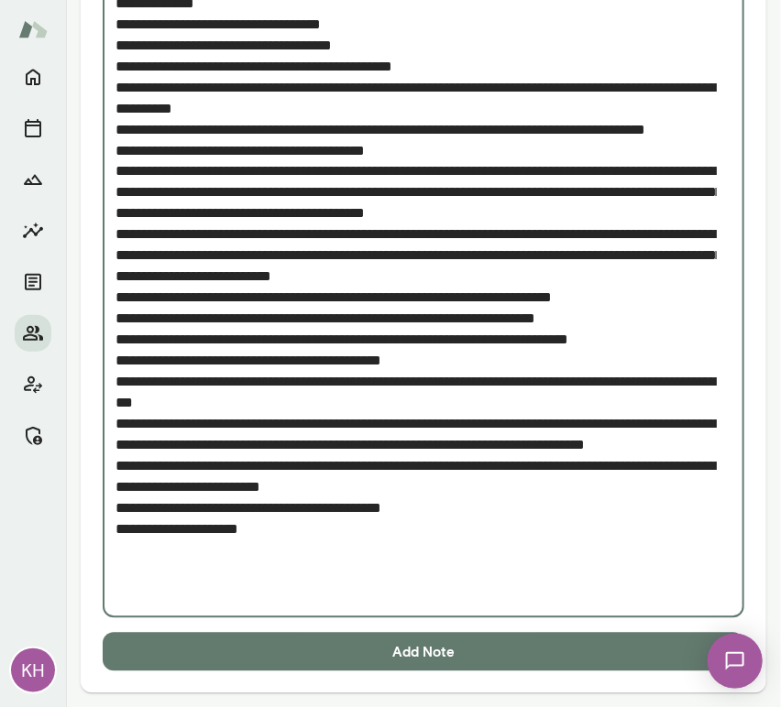
type textarea "**********"
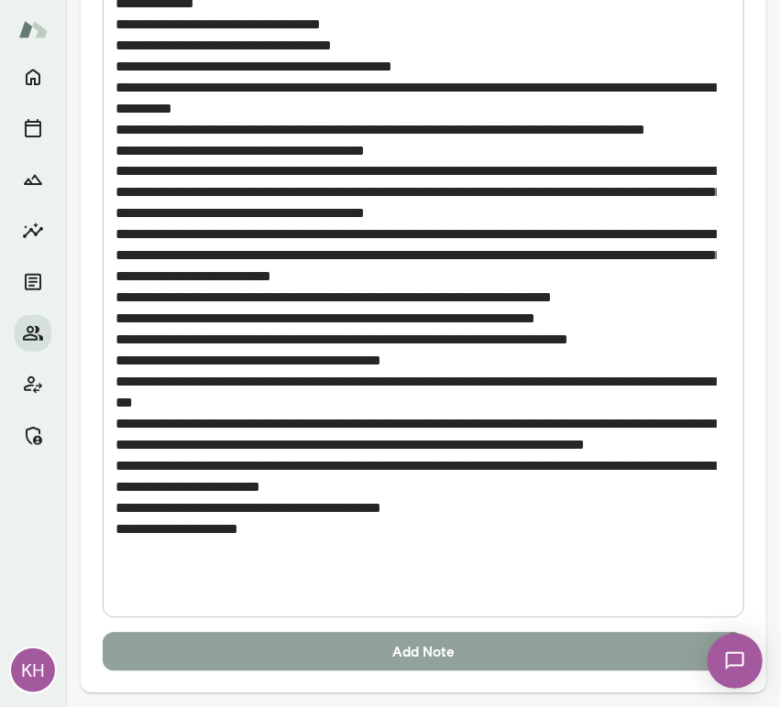
click at [291, 645] on button "Add Note" at bounding box center [423, 652] width 641 height 38
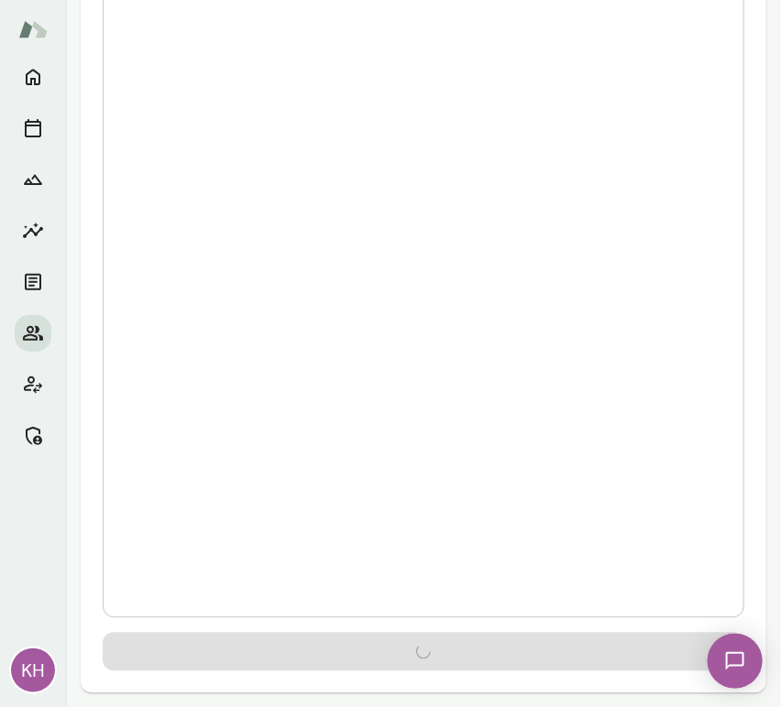
scroll to position [0, 0]
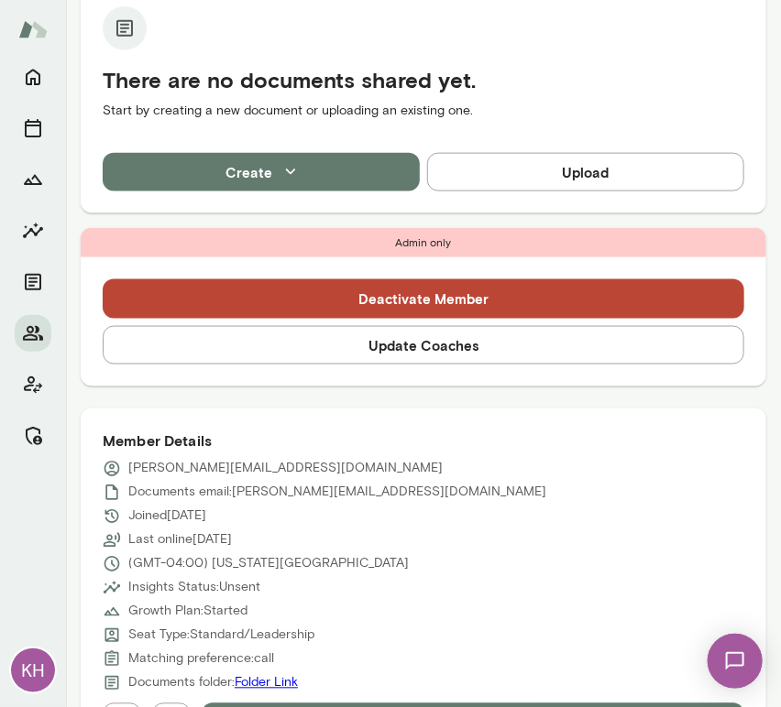
scroll to position [470, 0]
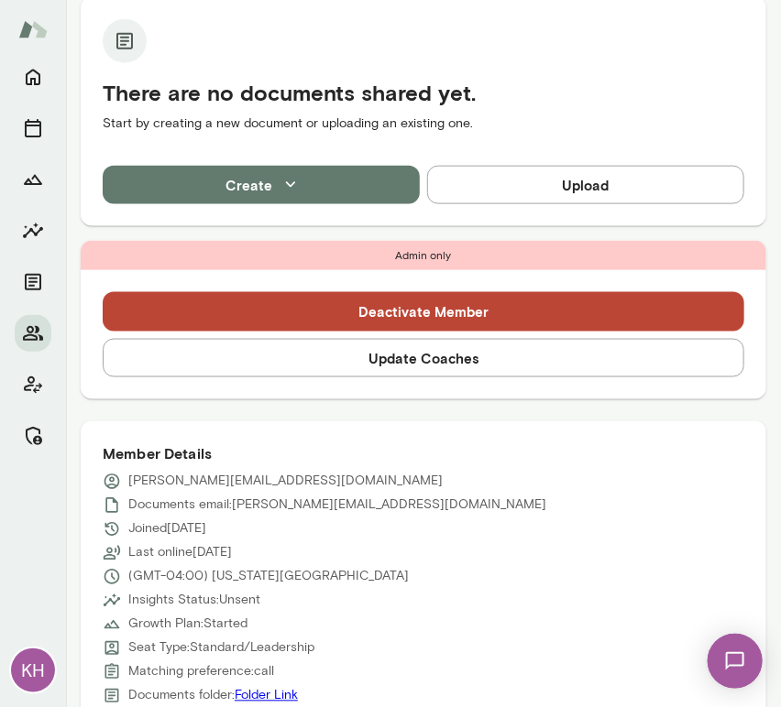
click at [398, 357] on button "Update Coaches" at bounding box center [423, 358] width 641 height 38
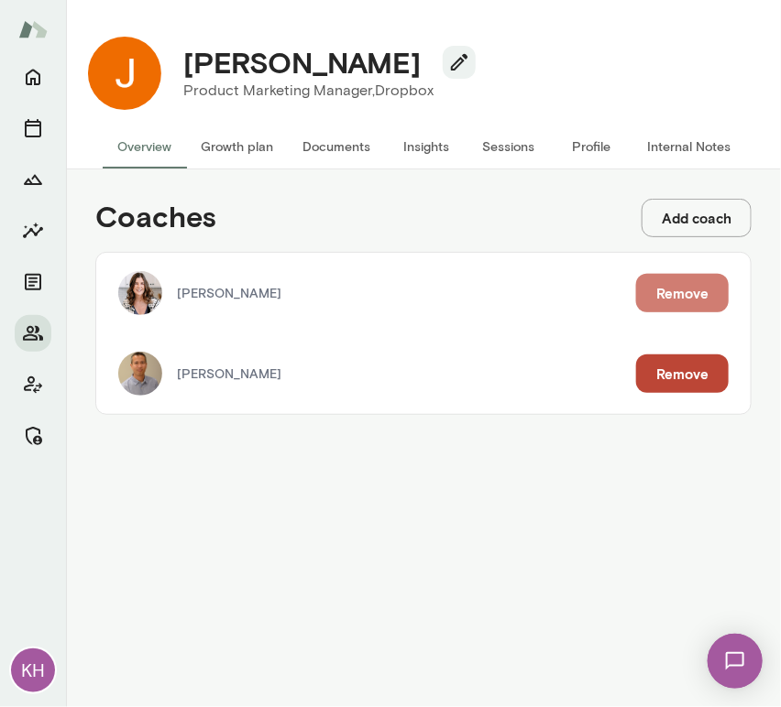
click at [675, 285] on button "Remove" at bounding box center [682, 293] width 93 height 38
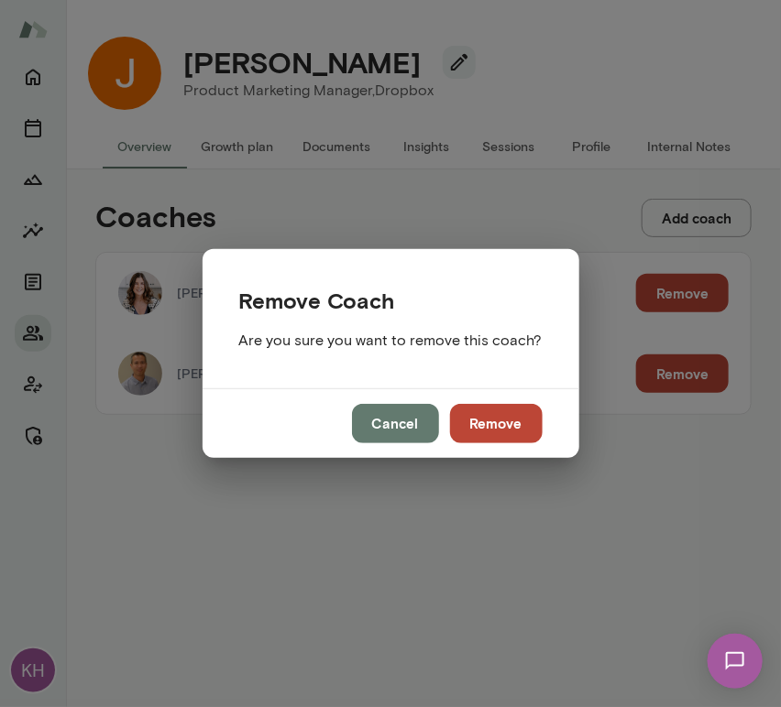
click at [483, 425] on button "Remove" at bounding box center [496, 423] width 93 height 38
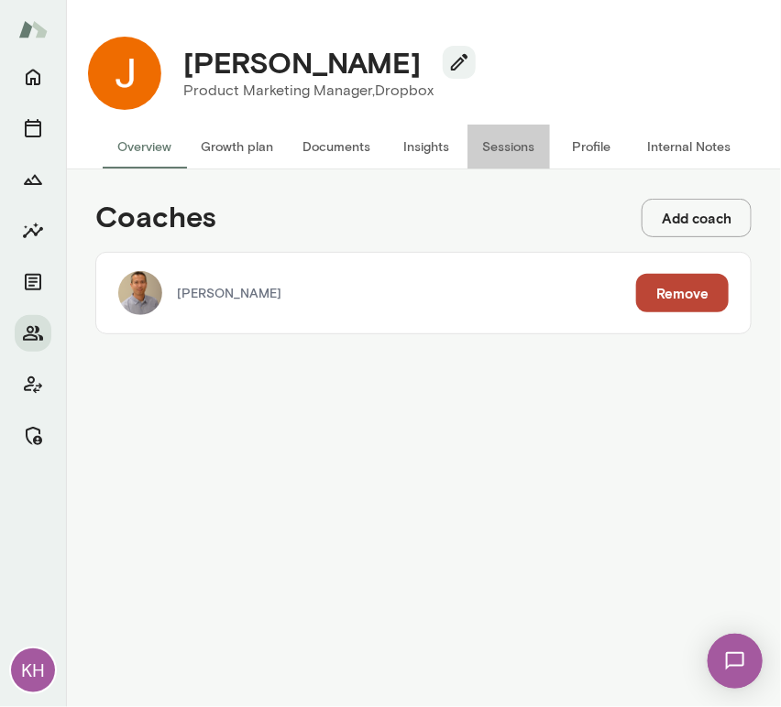
click at [499, 145] on button "Sessions" at bounding box center [508, 147] width 82 height 44
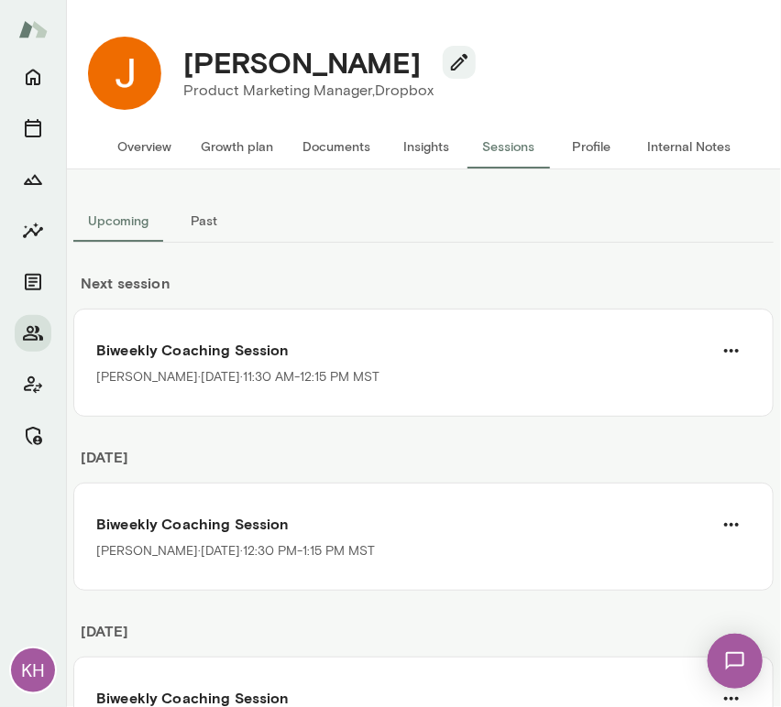
click at [157, 140] on button "Overview" at bounding box center [144, 147] width 83 height 44
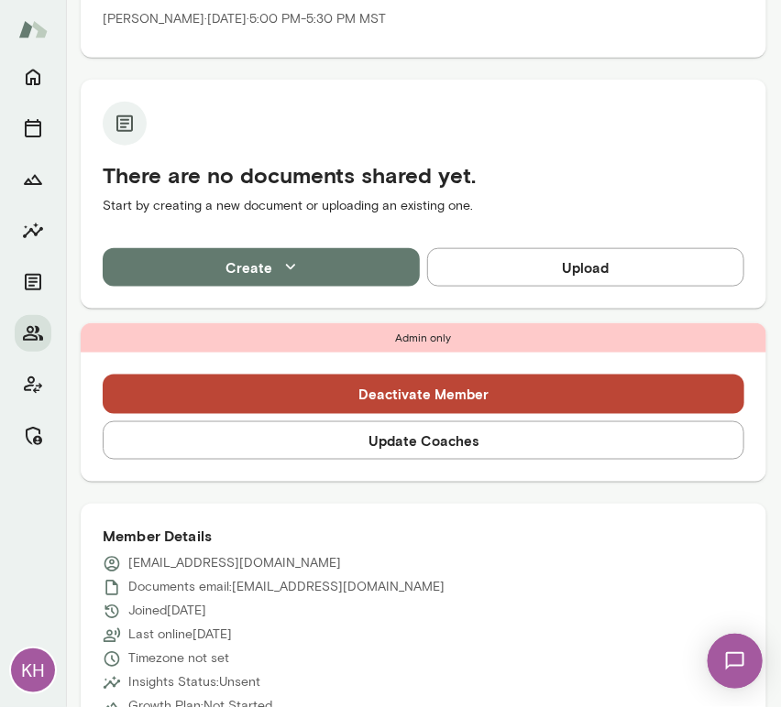
scroll to position [390, 0]
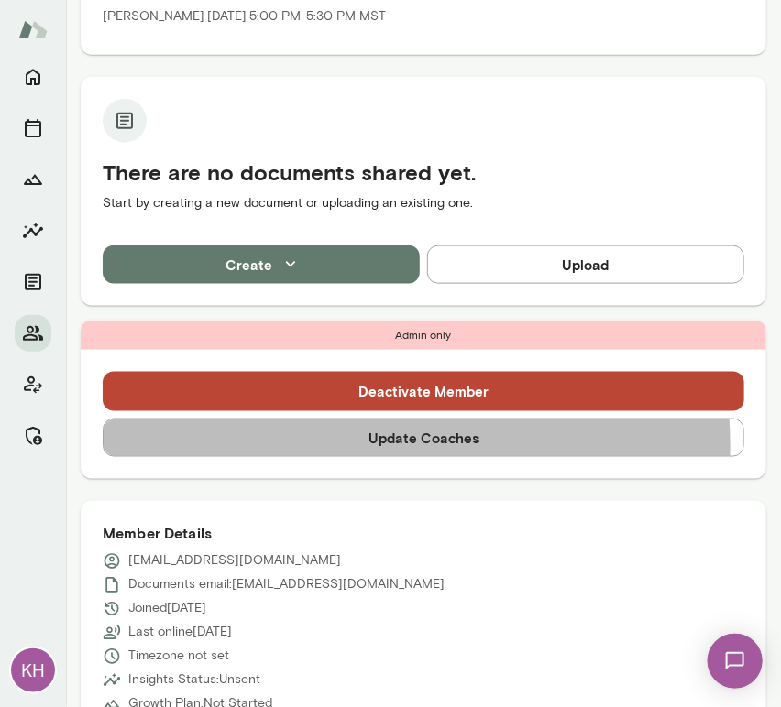
click at [359, 444] on button "Update Coaches" at bounding box center [423, 438] width 641 height 38
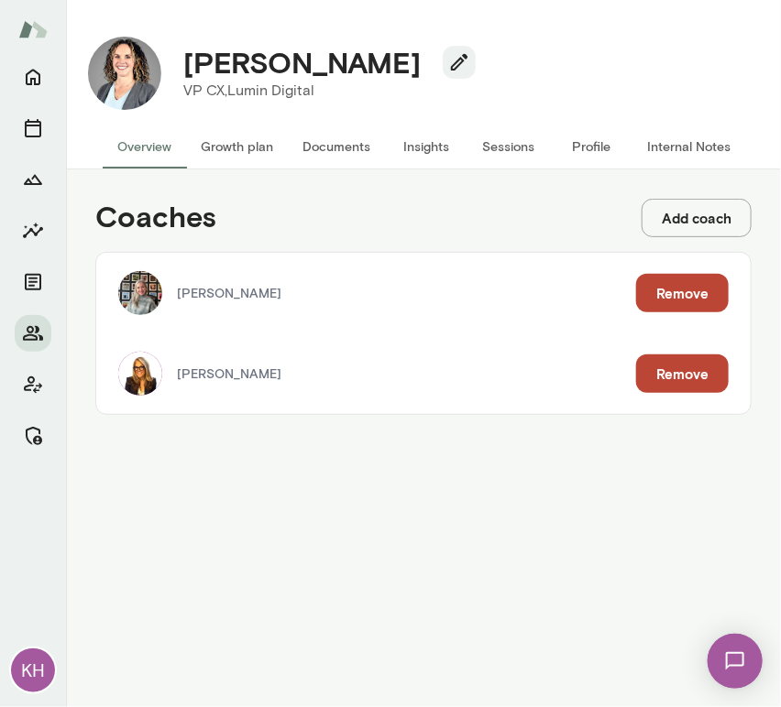
click at [671, 370] on button "Remove" at bounding box center [682, 374] width 93 height 38
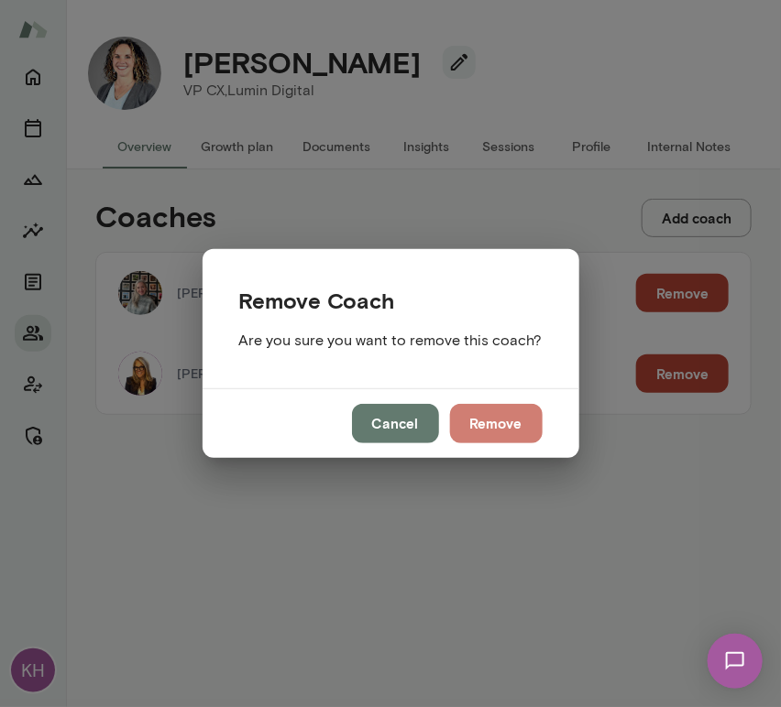
click at [493, 432] on button "Remove" at bounding box center [496, 423] width 93 height 38
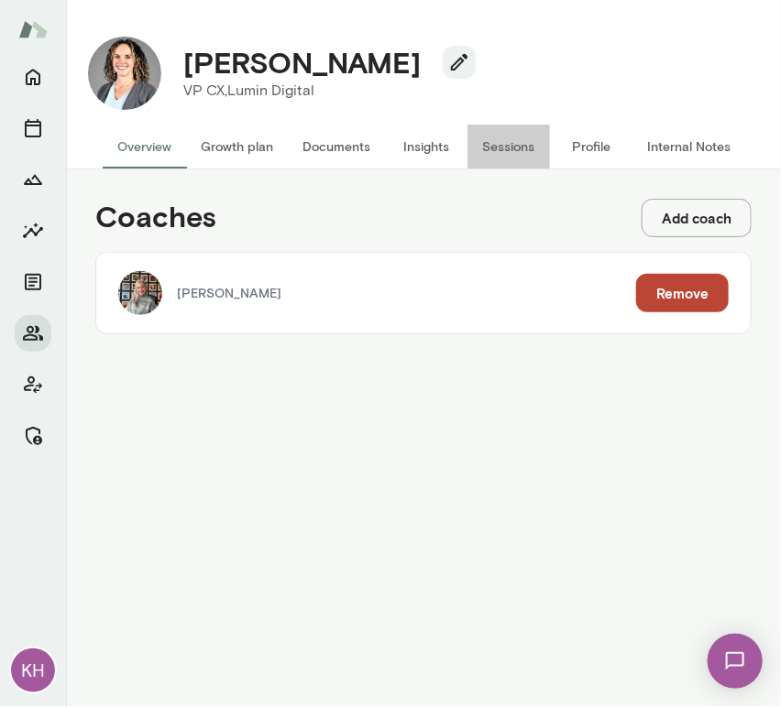
click at [520, 135] on button "Sessions" at bounding box center [508, 147] width 82 height 44
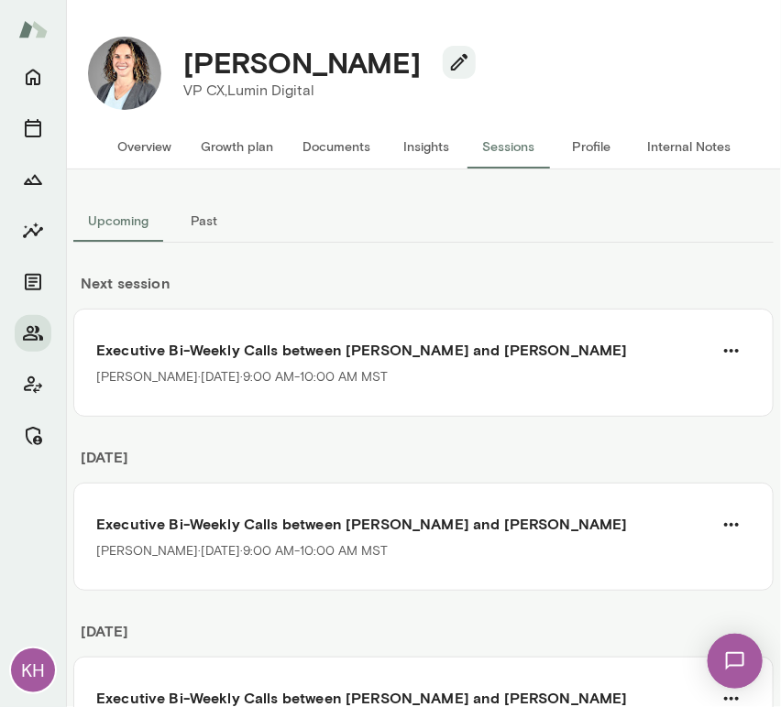
click at [159, 148] on button "Overview" at bounding box center [144, 147] width 83 height 44
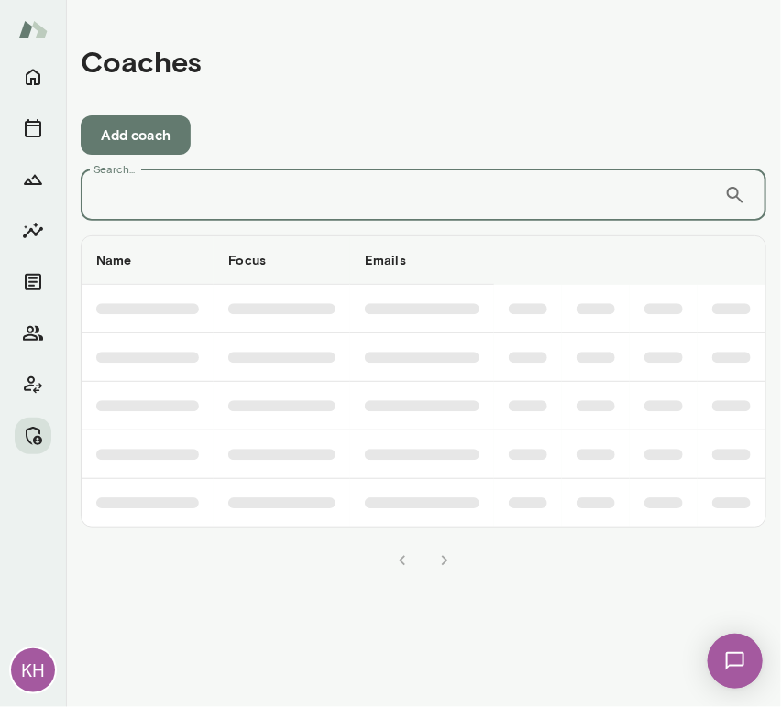
click at [181, 209] on input "Search..." at bounding box center [402, 194] width 643 height 51
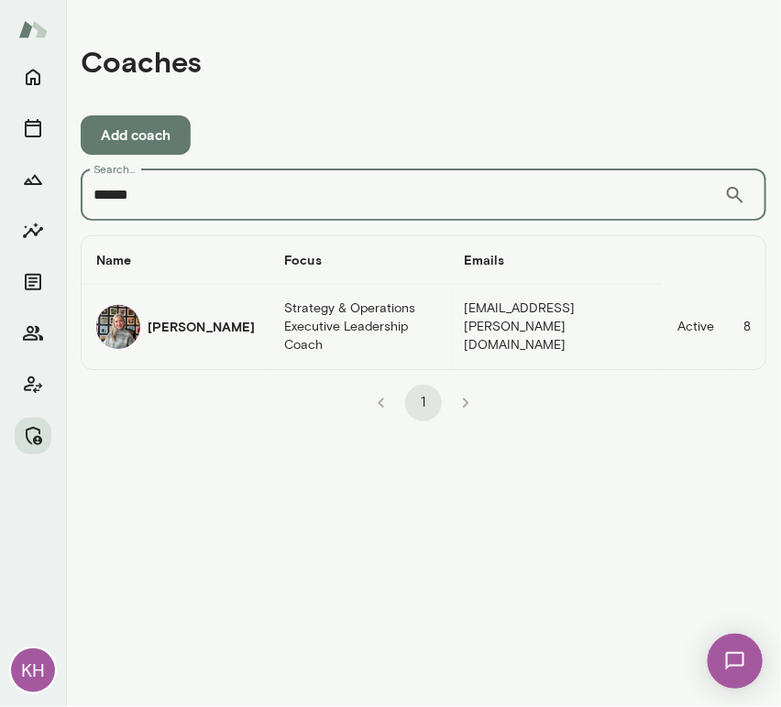
type input "******"
click at [132, 323] on img "coaches table" at bounding box center [118, 327] width 44 height 44
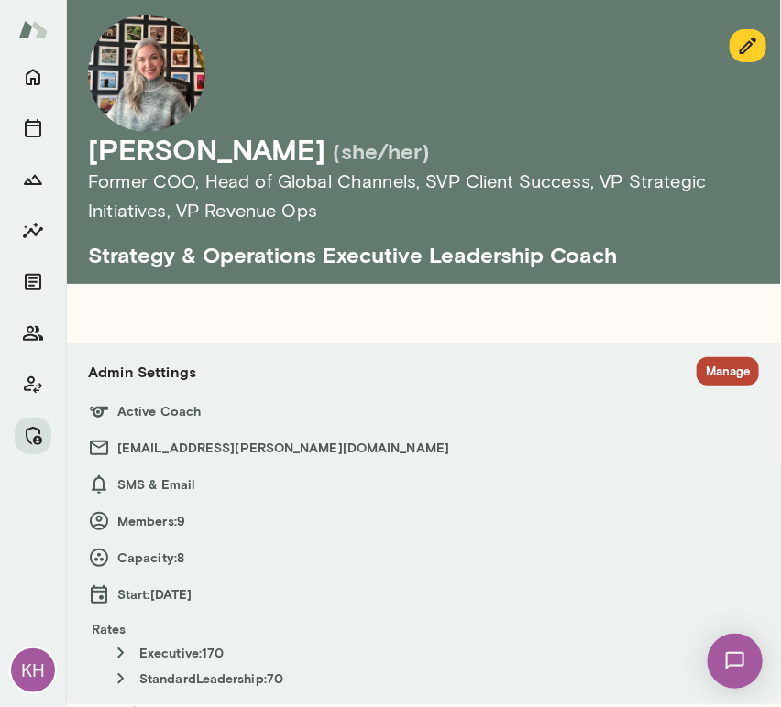
click at [714, 372] on button "Manage" at bounding box center [727, 371] width 62 height 28
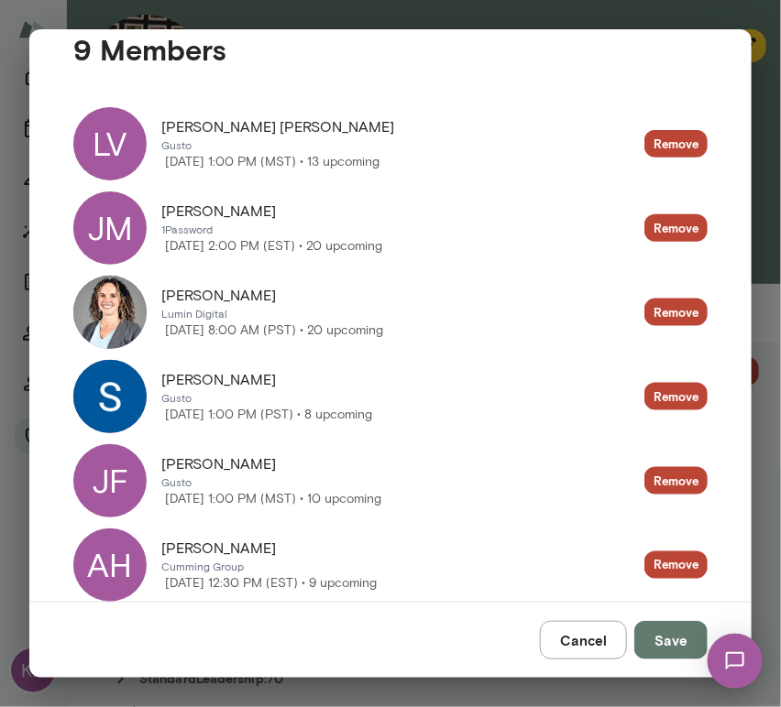
scroll to position [403, 0]
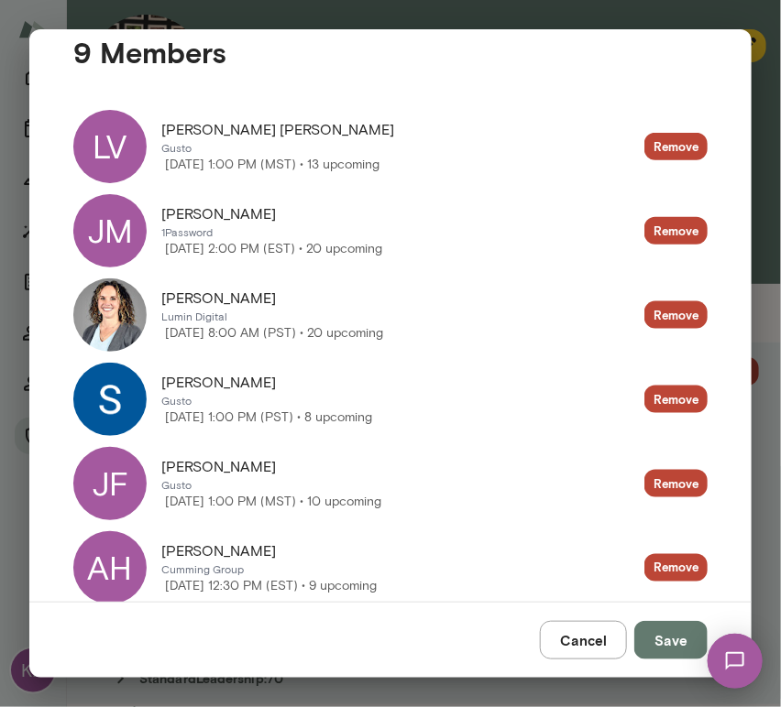
click at [134, 147] on div "LV" at bounding box center [109, 146] width 73 height 73
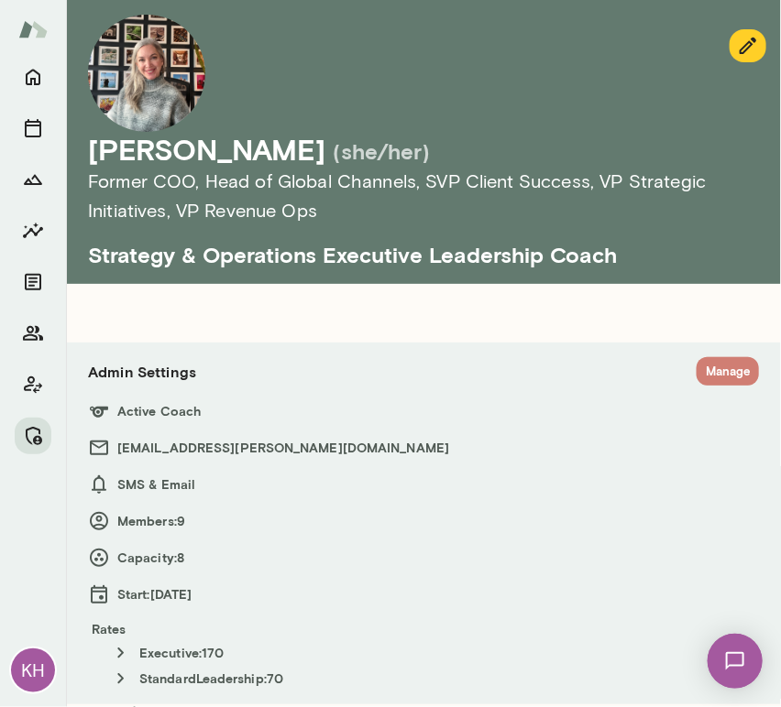
click at [696, 372] on button "Manage" at bounding box center [727, 371] width 62 height 28
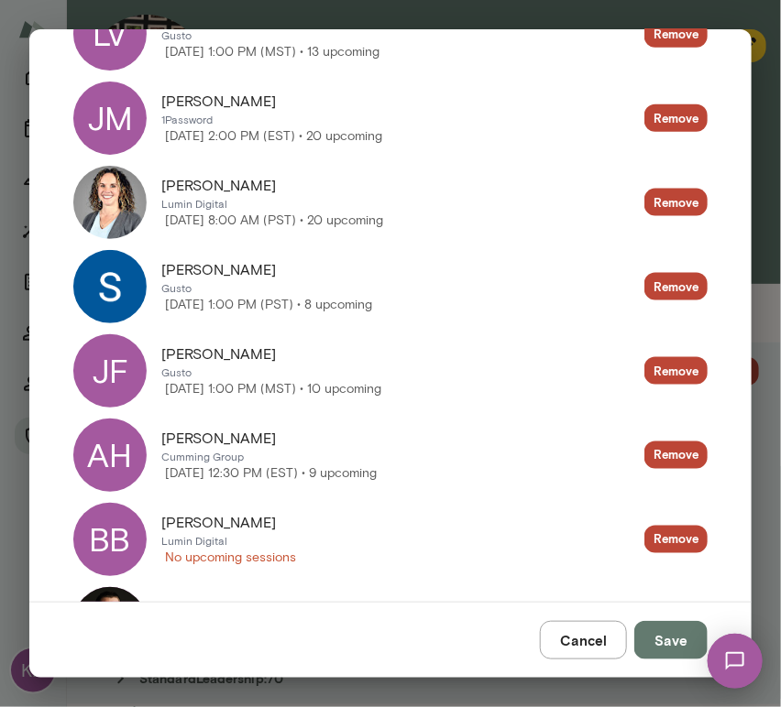
scroll to position [517, 0]
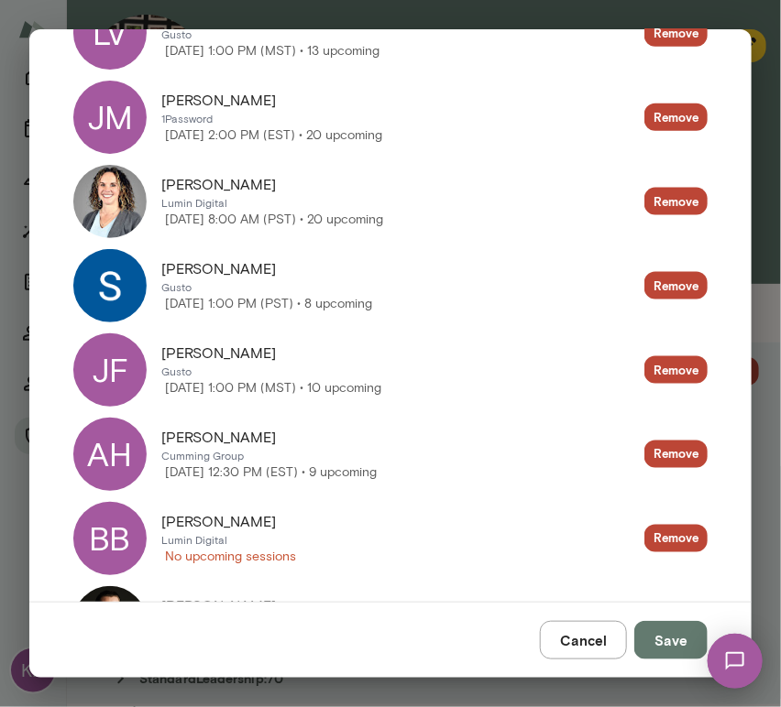
click at [127, 449] on div "AH" at bounding box center [109, 454] width 73 height 73
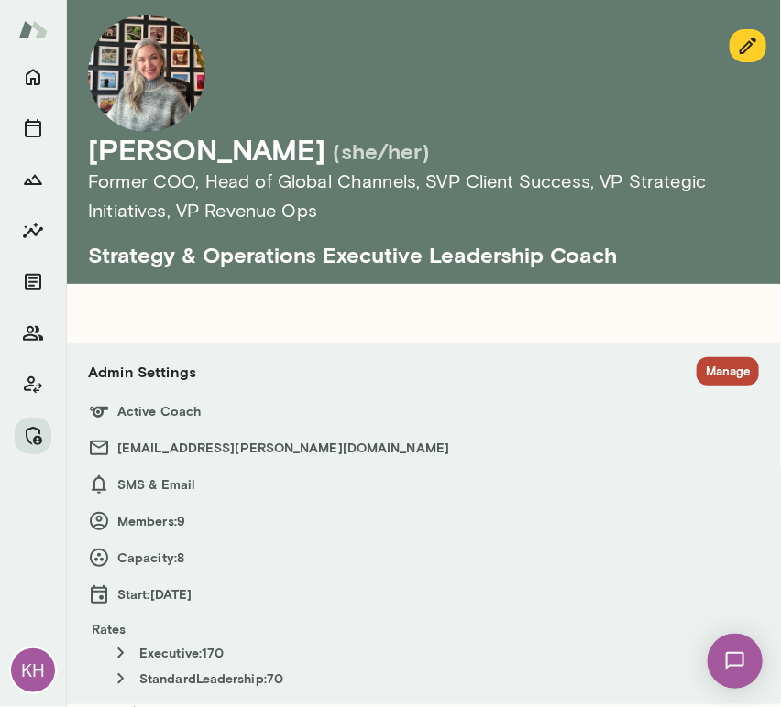
click at [700, 372] on button "Manage" at bounding box center [727, 371] width 62 height 28
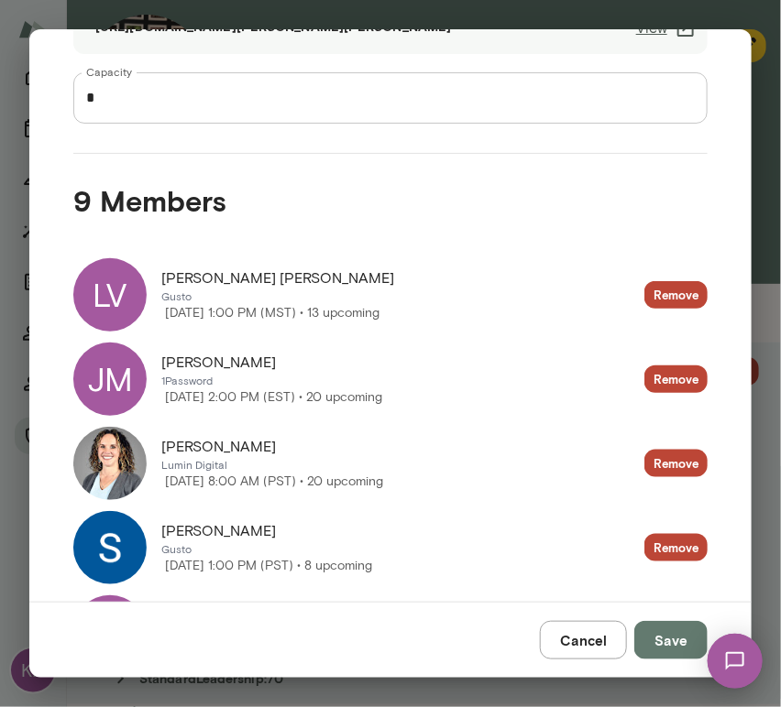
scroll to position [321, 0]
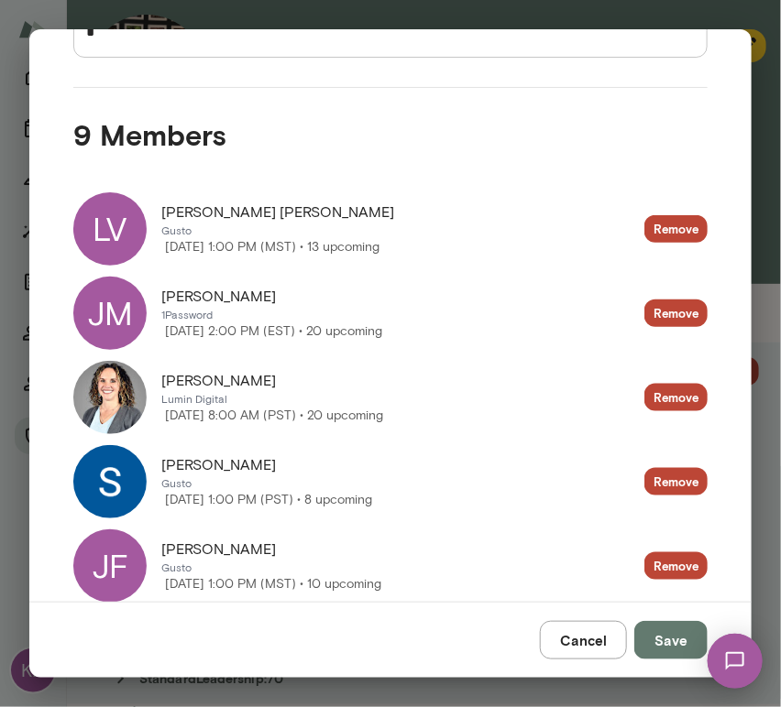
click at [131, 468] on img at bounding box center [109, 481] width 73 height 73
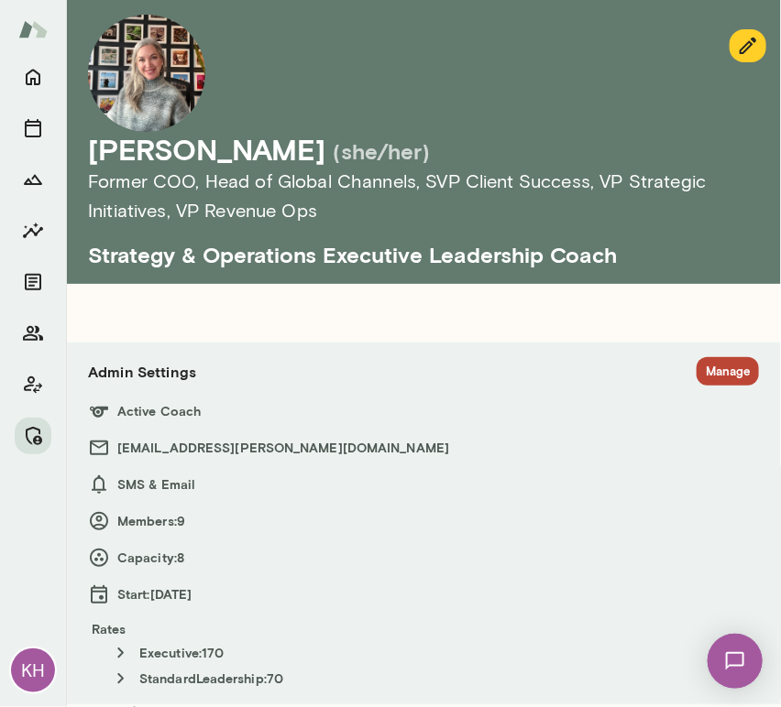
click at [704, 355] on div "Admin Settings Manage Active Coach triciamaggio@mento.co SMS & Email Members: 9…" at bounding box center [423, 524] width 729 height 362
click at [704, 360] on button "Manage" at bounding box center [727, 371] width 62 height 28
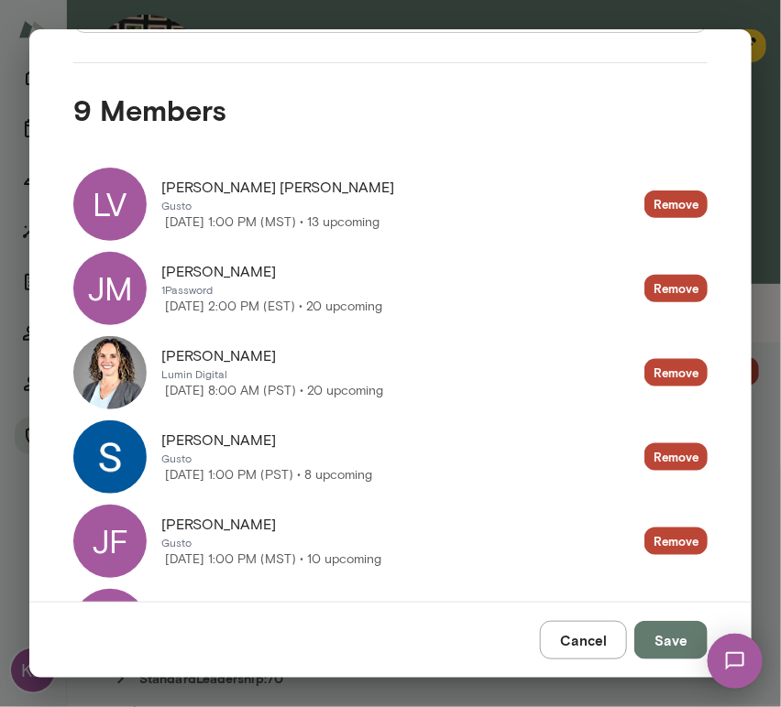
scroll to position [346, 0]
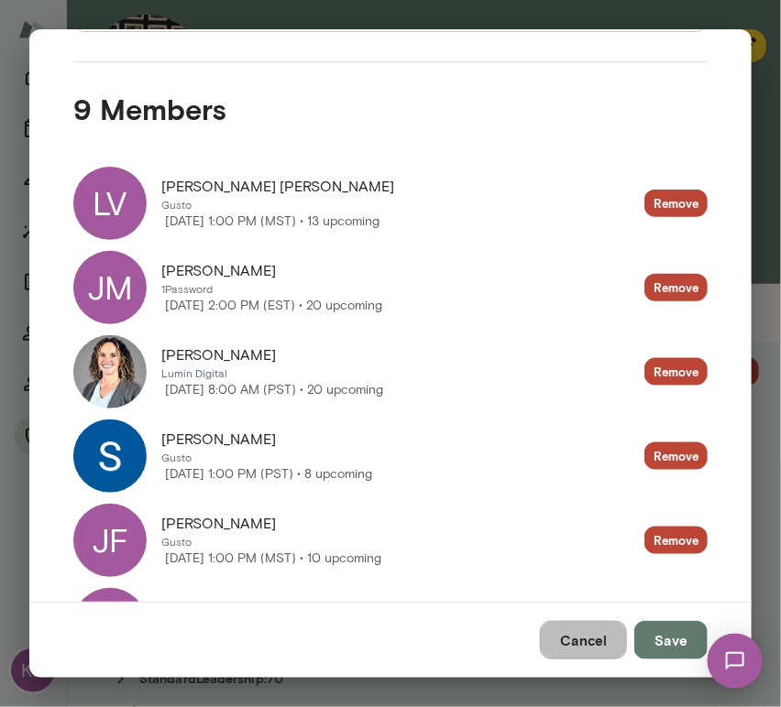
click at [578, 637] on button "Cancel" at bounding box center [583, 640] width 87 height 38
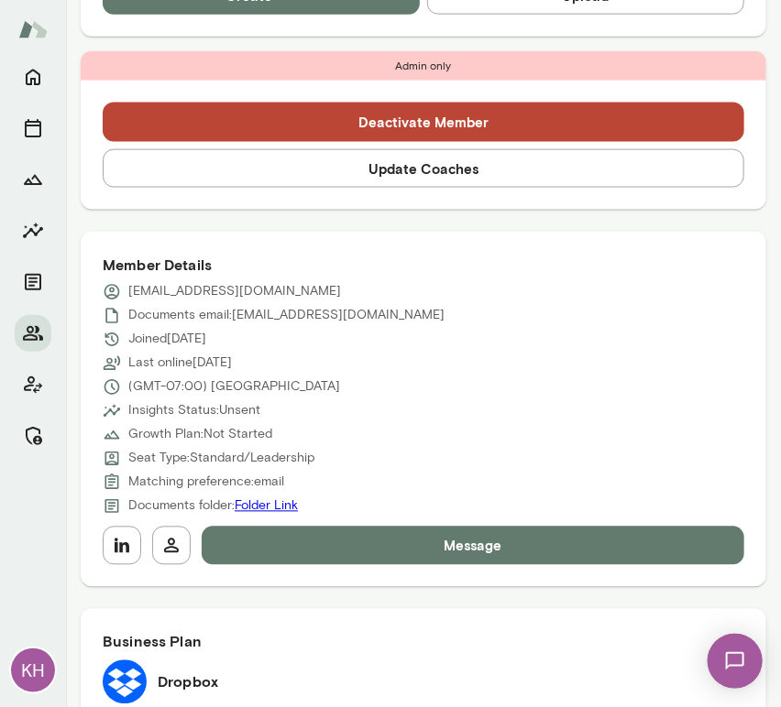
scroll to position [595, 0]
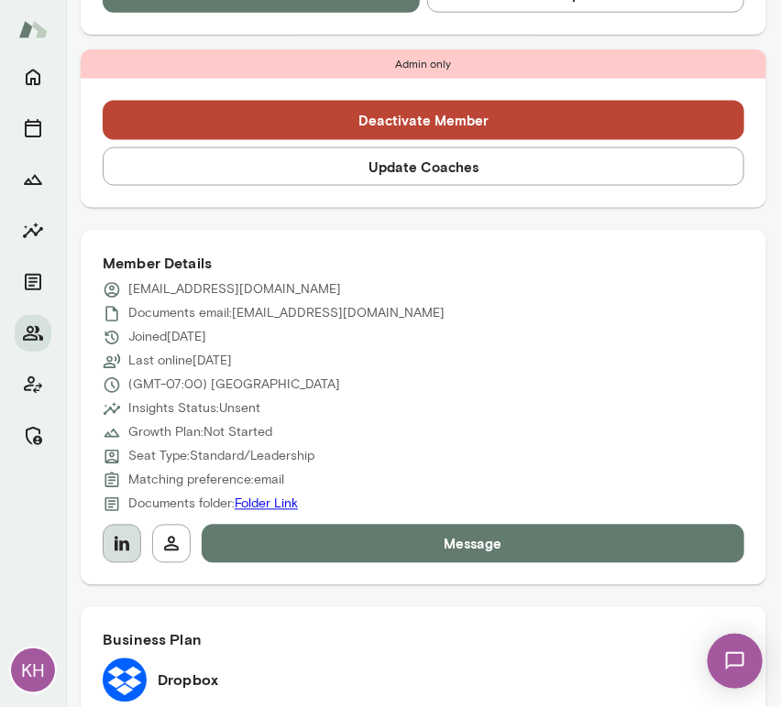
click at [126, 538] on icon "button" at bounding box center [122, 544] width 22 height 22
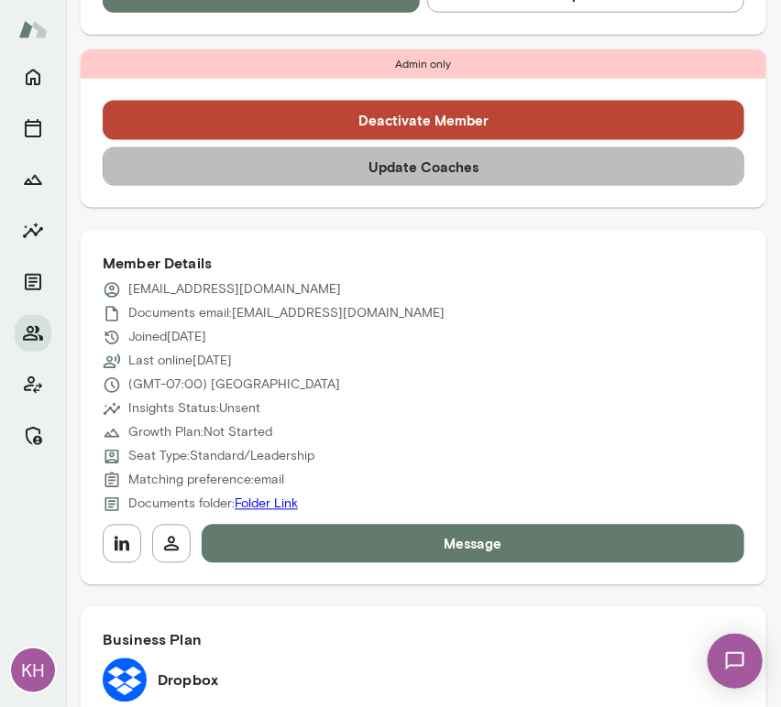
click at [430, 167] on button "Update Coaches" at bounding box center [423, 167] width 641 height 38
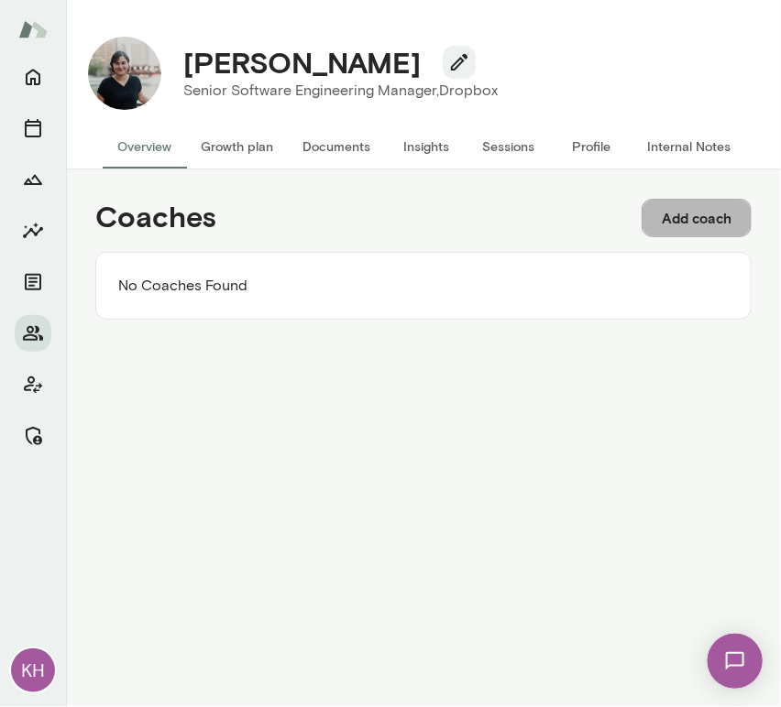
click at [681, 218] on button "Add coach" at bounding box center [696, 218] width 110 height 38
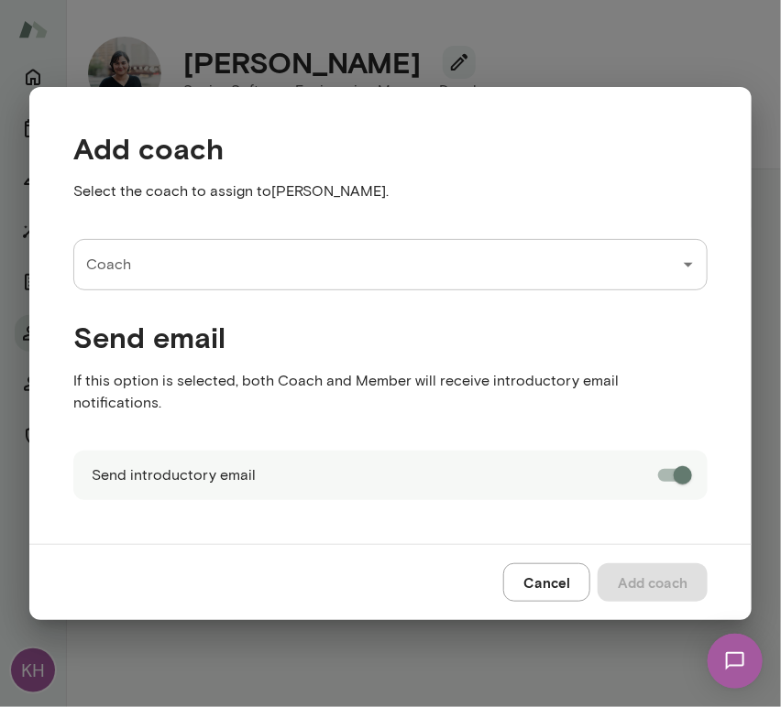
click at [192, 271] on input "Coach" at bounding box center [377, 264] width 590 height 35
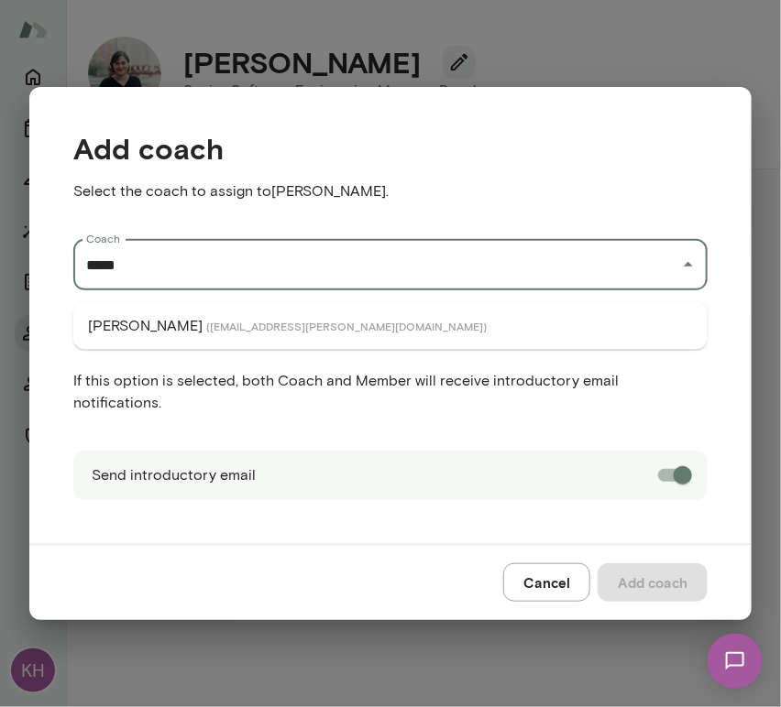
click at [206, 325] on span "( [EMAIL_ADDRESS][PERSON_NAME][DOMAIN_NAME] )" at bounding box center [346, 326] width 280 height 15
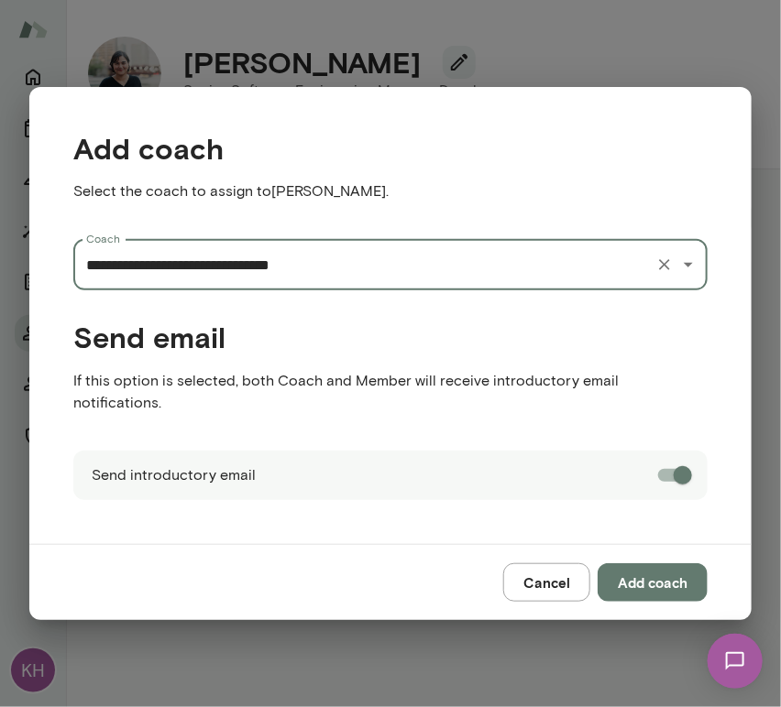
type input "**********"
click at [648, 563] on button "Add coach" at bounding box center [652, 582] width 110 height 38
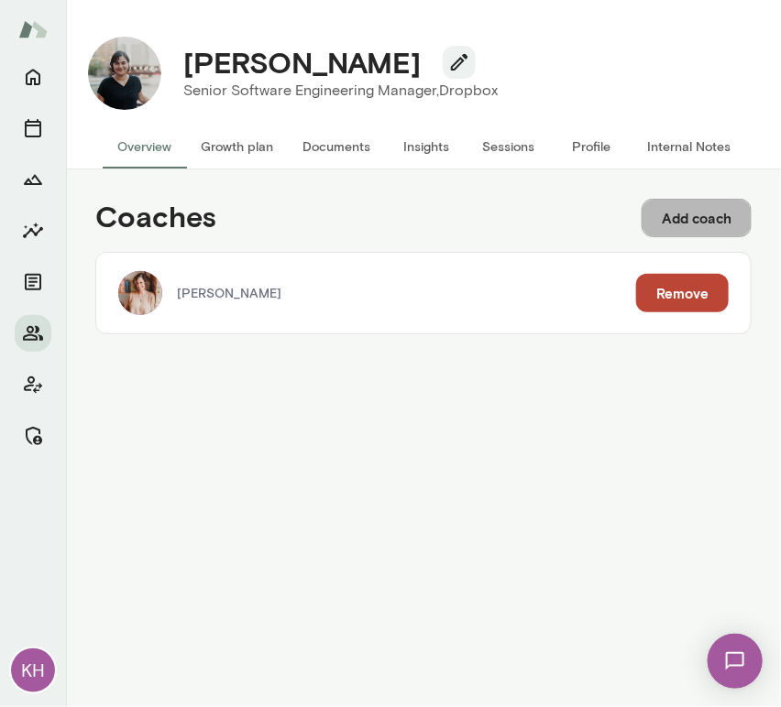
click at [712, 211] on button "Add coach" at bounding box center [696, 218] width 110 height 38
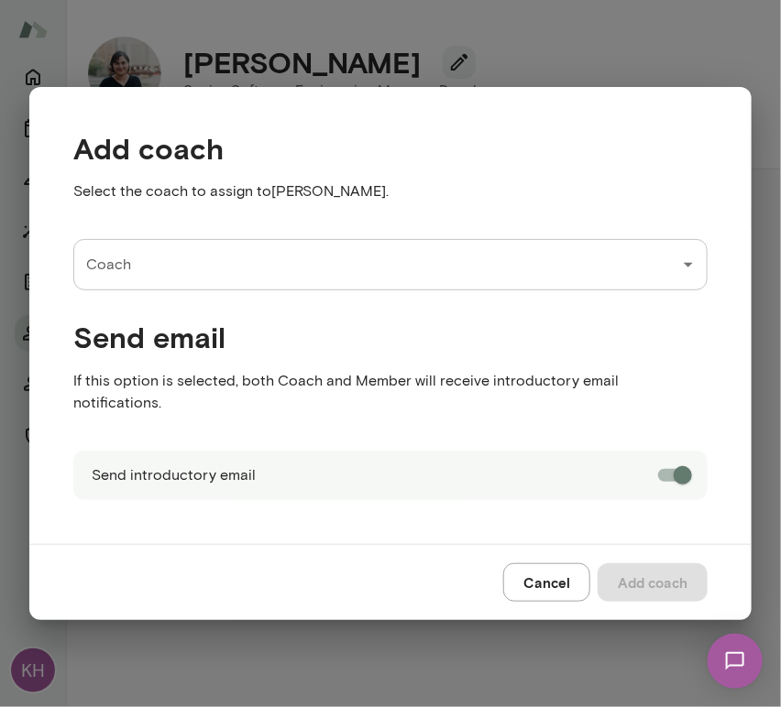
click at [392, 274] on input "Coach" at bounding box center [377, 264] width 590 height 35
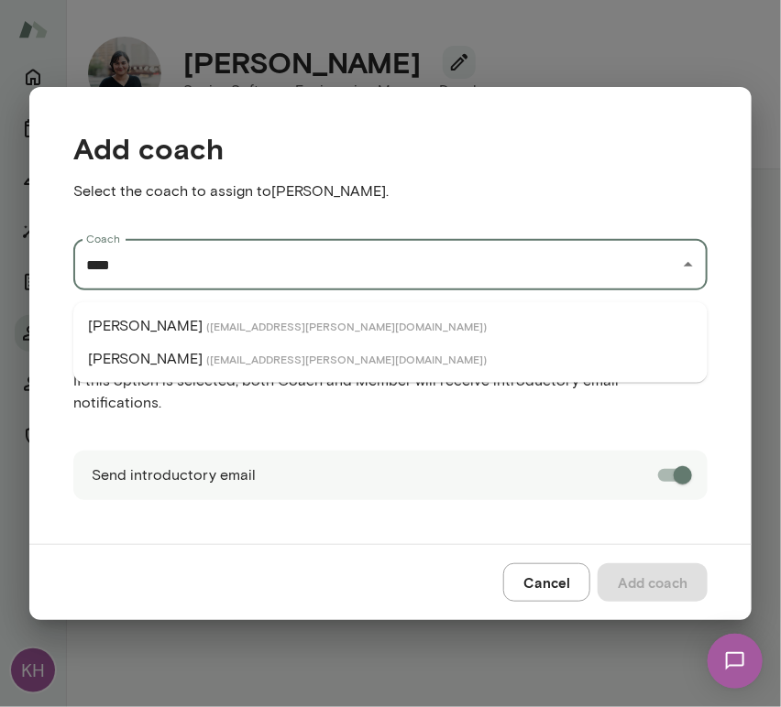
click at [258, 354] on span "( traciehlavka@mento.co )" at bounding box center [346, 359] width 280 height 15
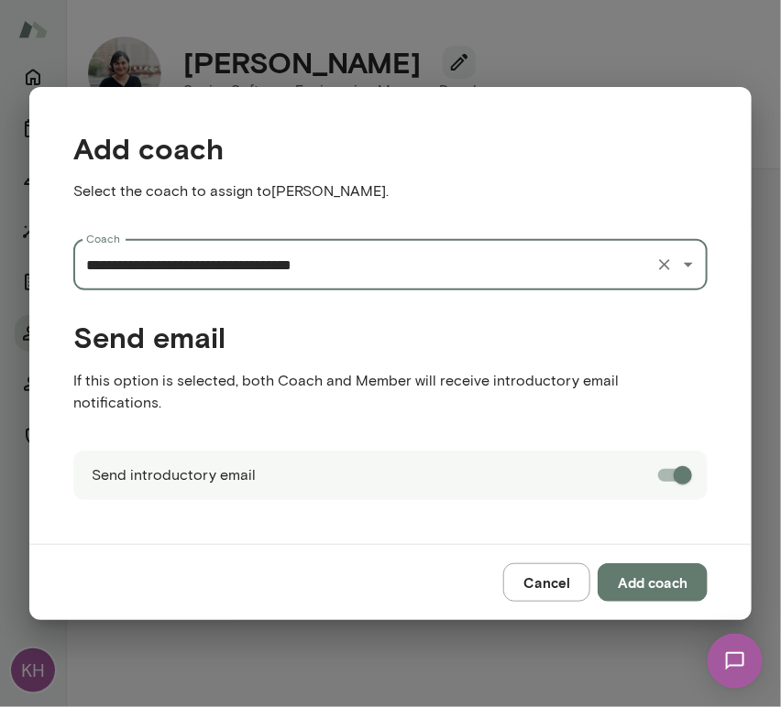
type input "**********"
click at [621, 564] on button "Add coach" at bounding box center [652, 582] width 110 height 38
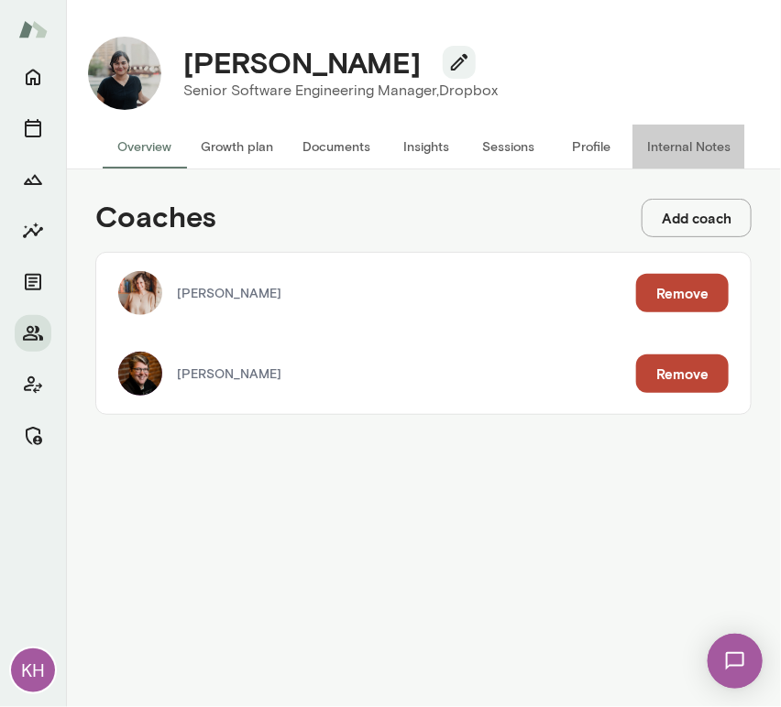
click at [669, 137] on button "Internal Notes" at bounding box center [688, 147] width 113 height 44
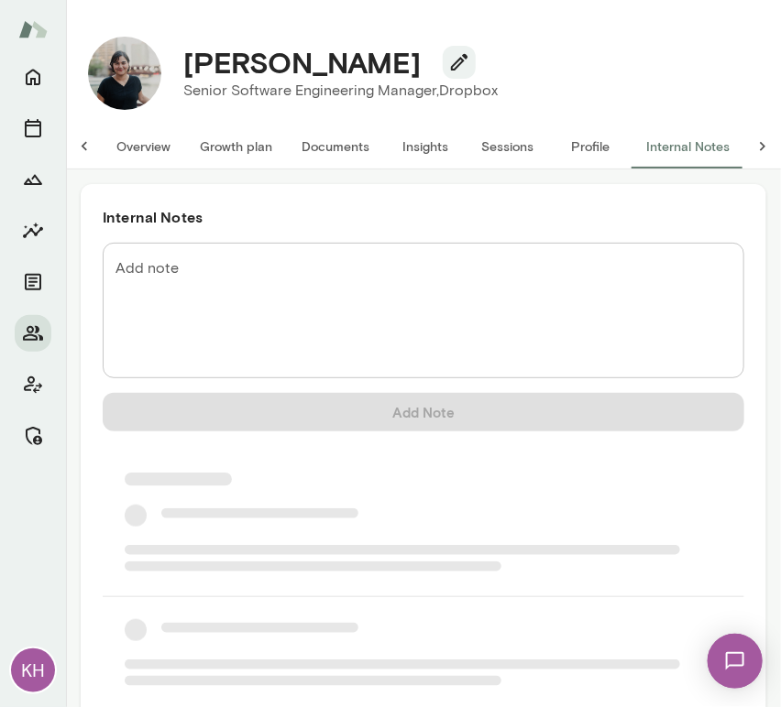
scroll to position [0, 15]
click at [334, 273] on textarea "Add note" at bounding box center [423, 310] width 616 height 105
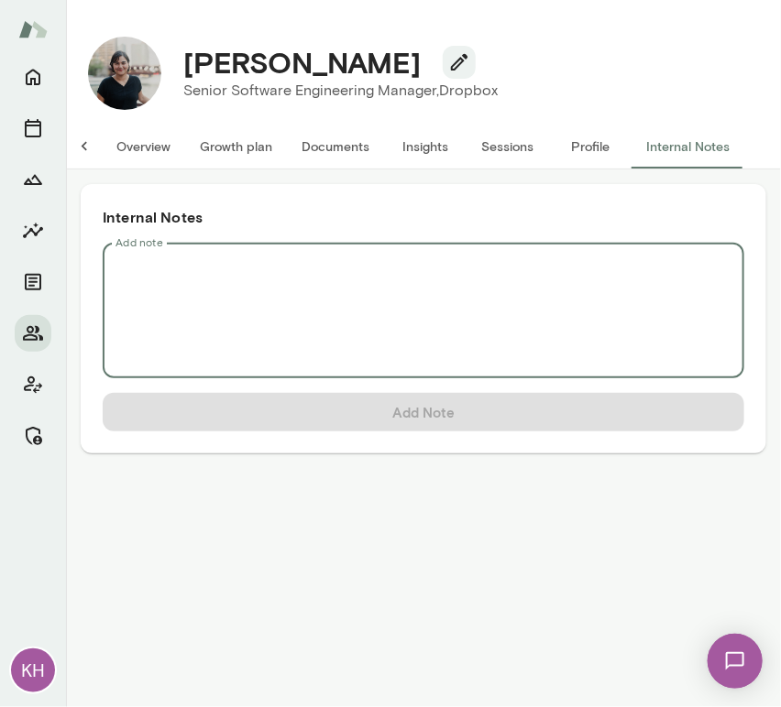
scroll to position [0, 0]
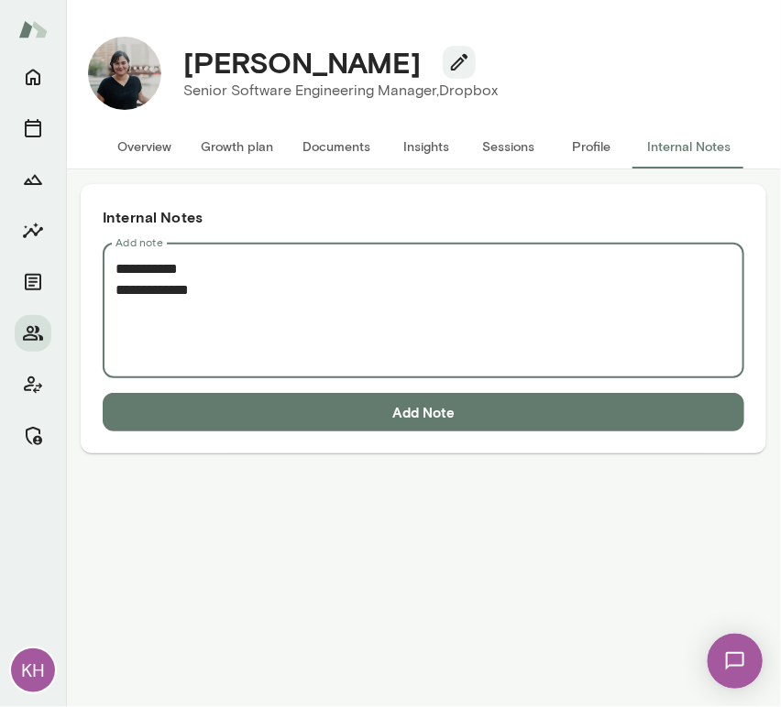
paste textarea "**********"
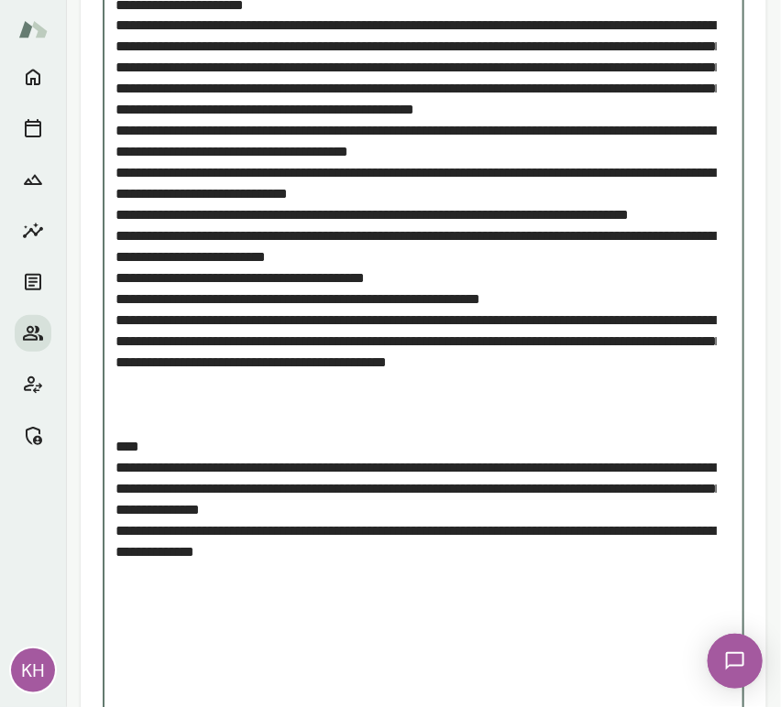
scroll to position [902, 0]
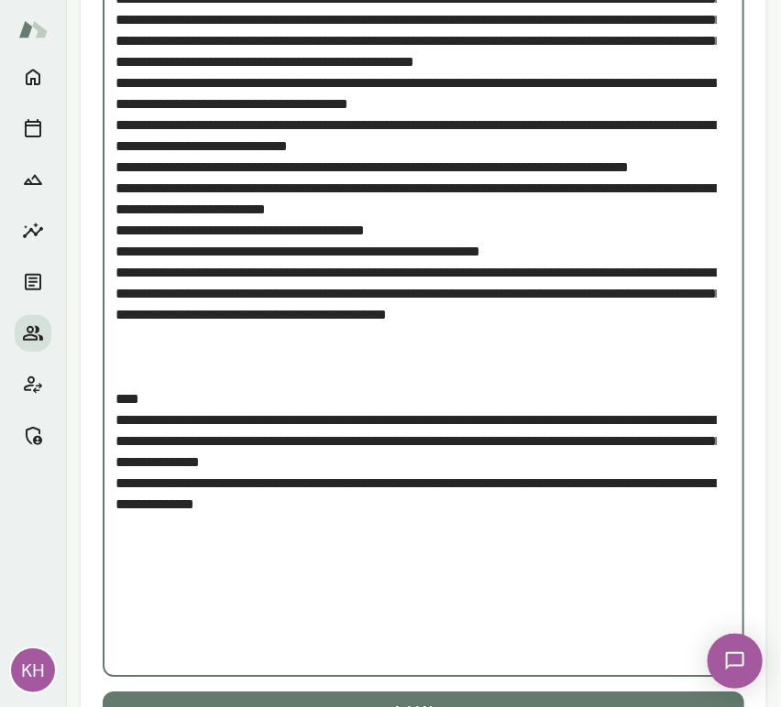
drag, startPoint x: 145, startPoint y: 541, endPoint x: 114, endPoint y: 489, distance: 60.0
click at [114, 489] on div "* Add note" at bounding box center [423, 8] width 641 height 1337
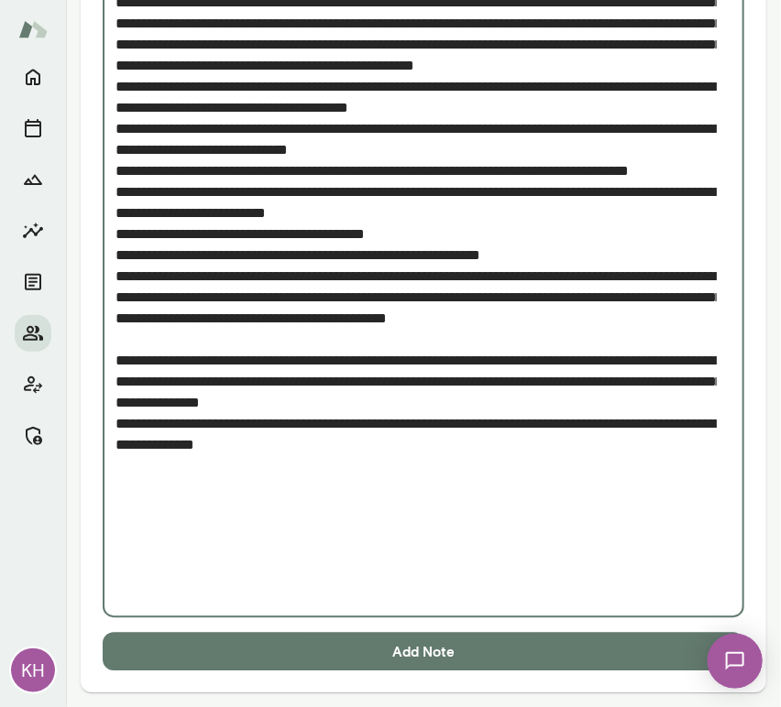
scroll to position [898, 0]
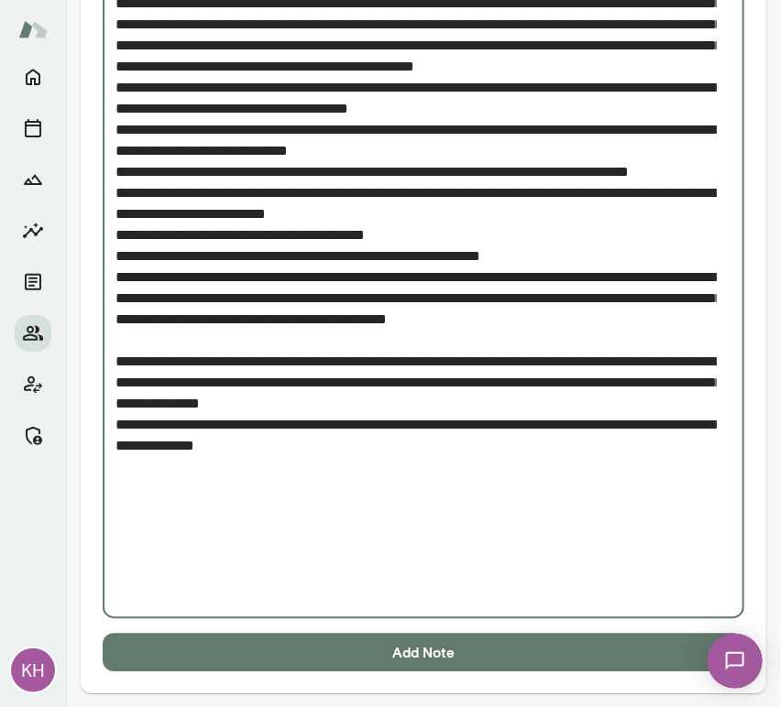
type textarea "**********"
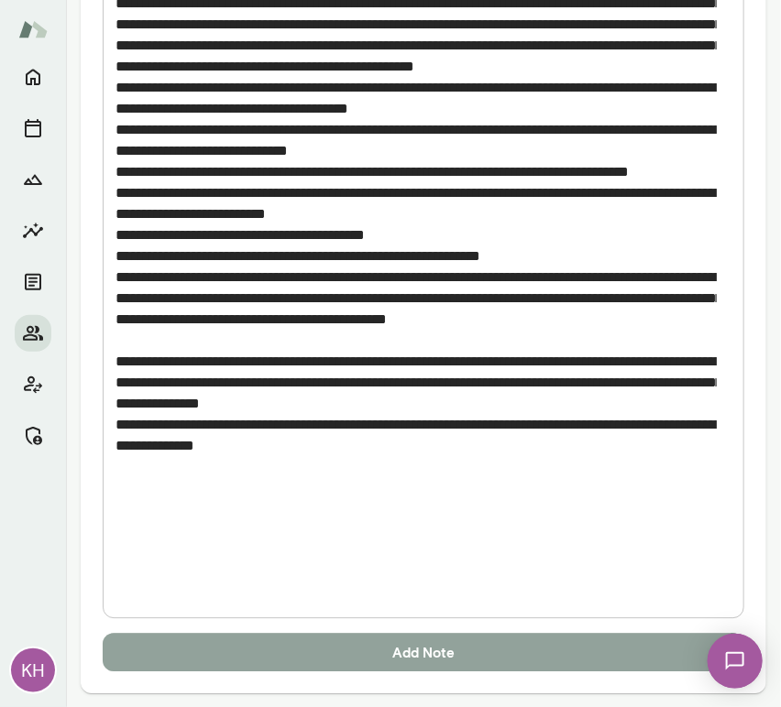
click at [224, 655] on button "Add Note" at bounding box center [423, 652] width 641 height 38
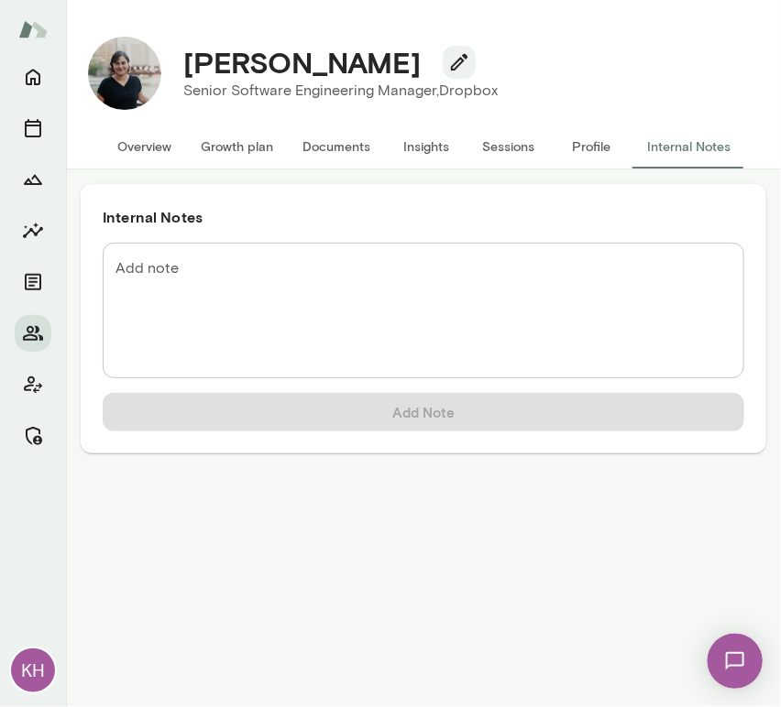
scroll to position [0, 0]
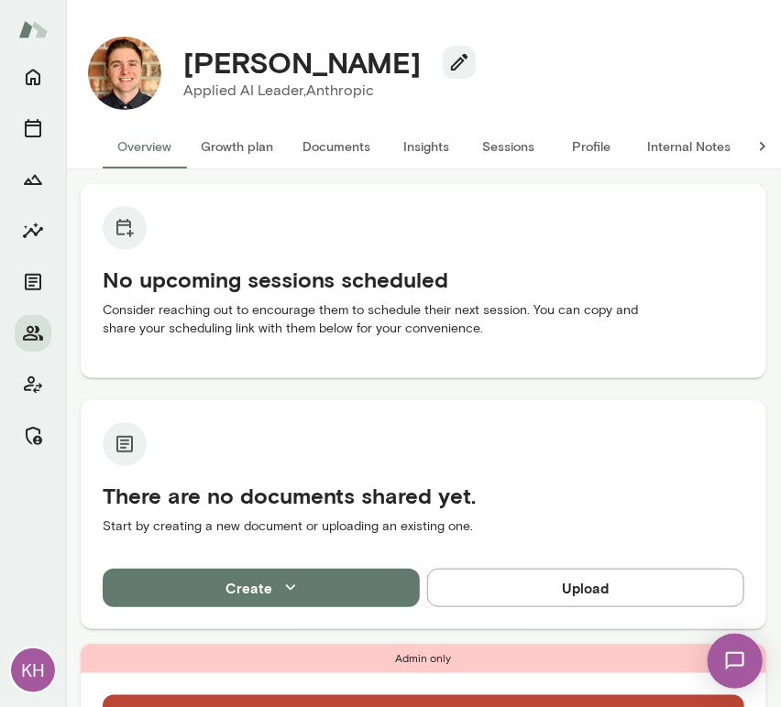
click at [104, 387] on div "No upcoming sessions scheduled Consider reaching out to encourage them to sched…" at bounding box center [423, 406] width 685 height 445
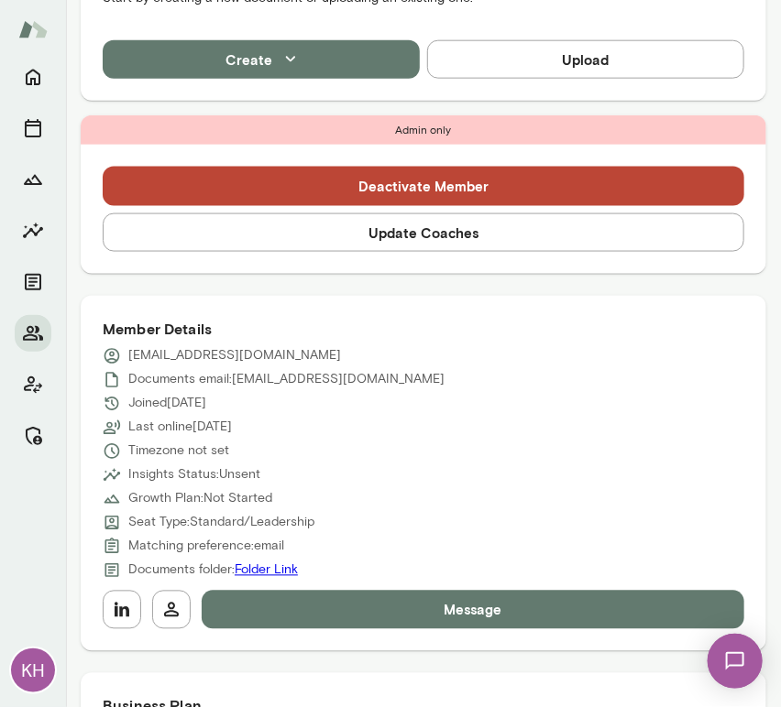
scroll to position [528, 0]
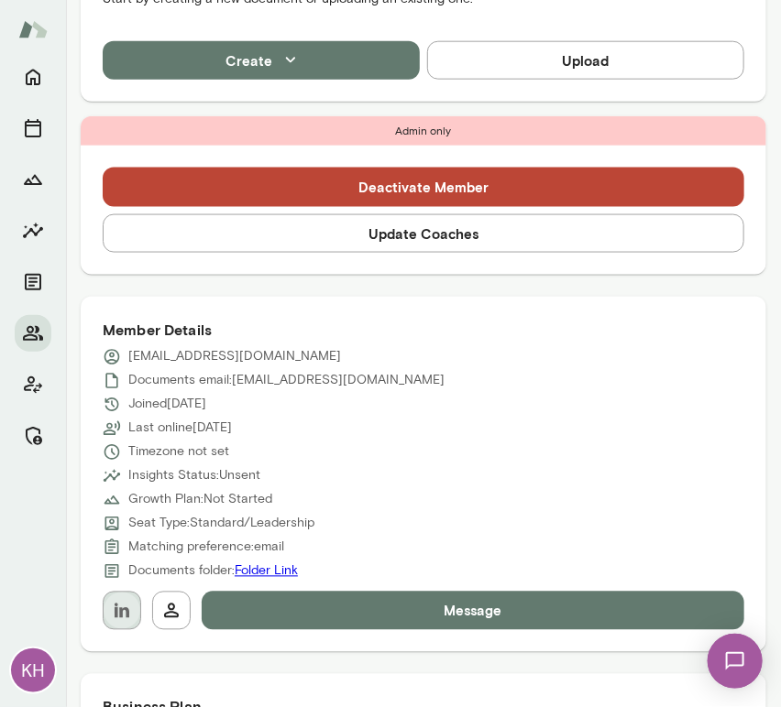
click at [110, 616] on button "button" at bounding box center [122, 611] width 38 height 38
